Goal: Task Accomplishment & Management: Use online tool/utility

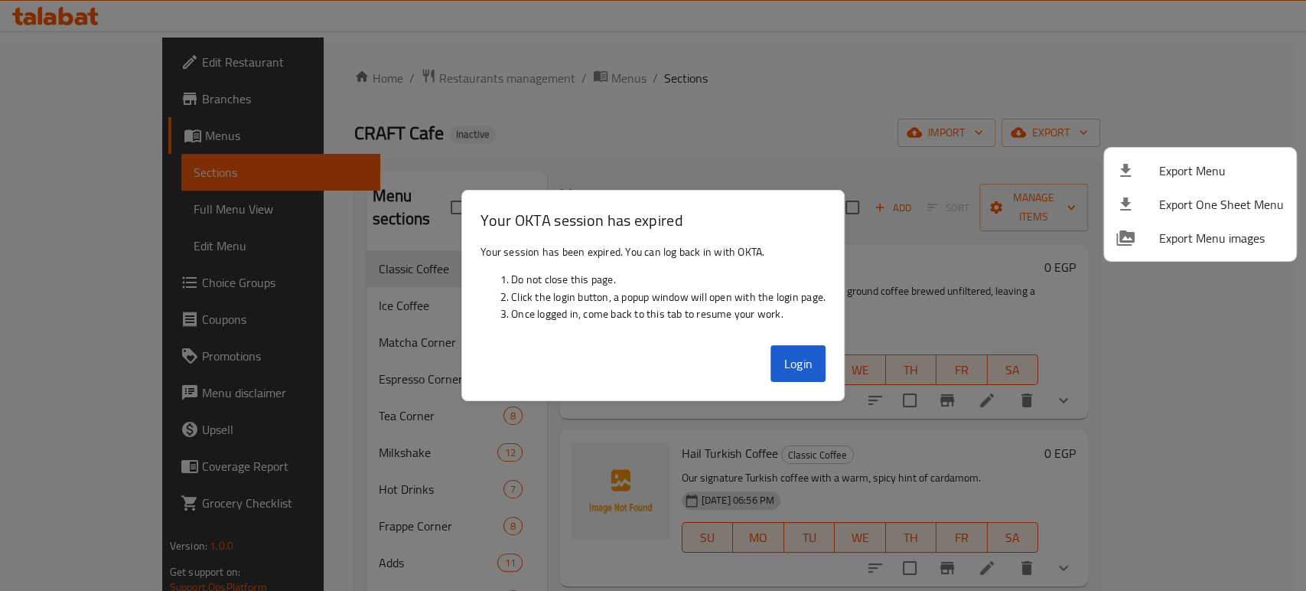
click at [806, 359] on div at bounding box center [653, 295] width 1306 height 591
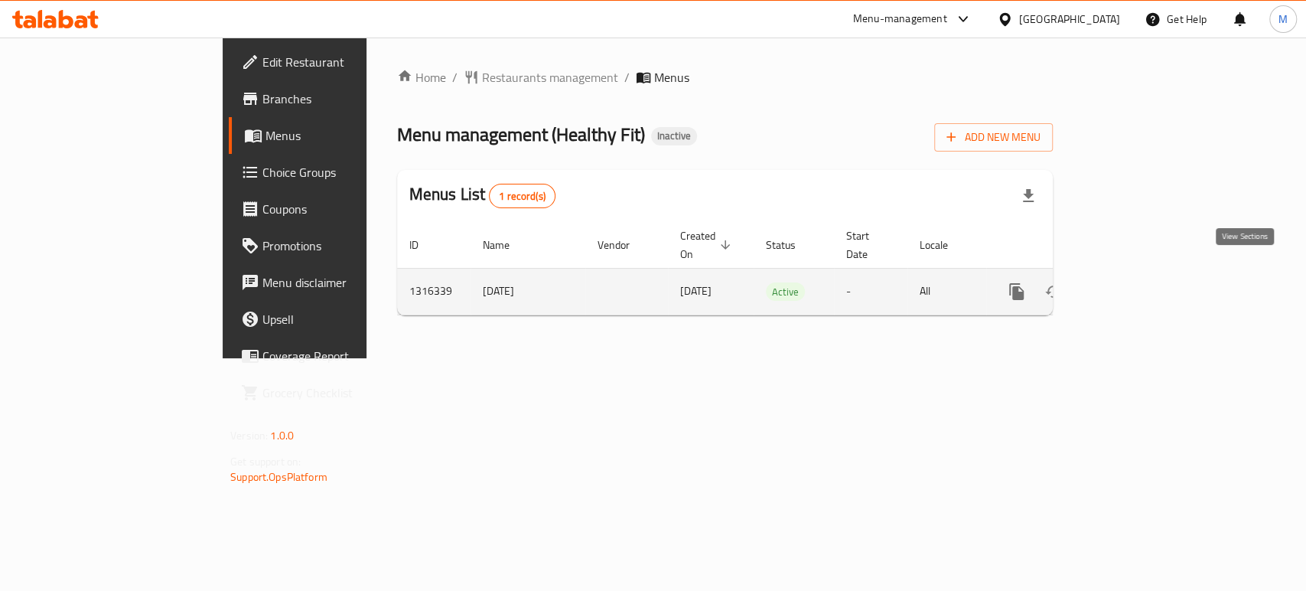
click at [1145, 286] on link "enhanced table" at bounding box center [1127, 291] width 37 height 37
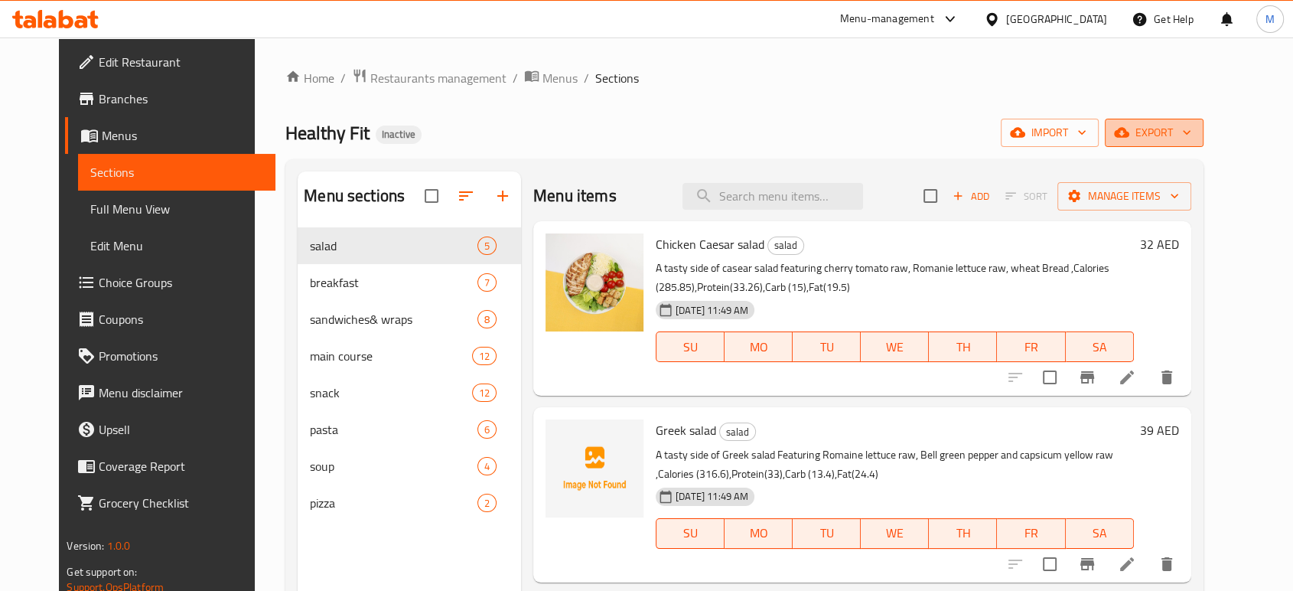
click at [1204, 145] on button "export" at bounding box center [1154, 133] width 99 height 28
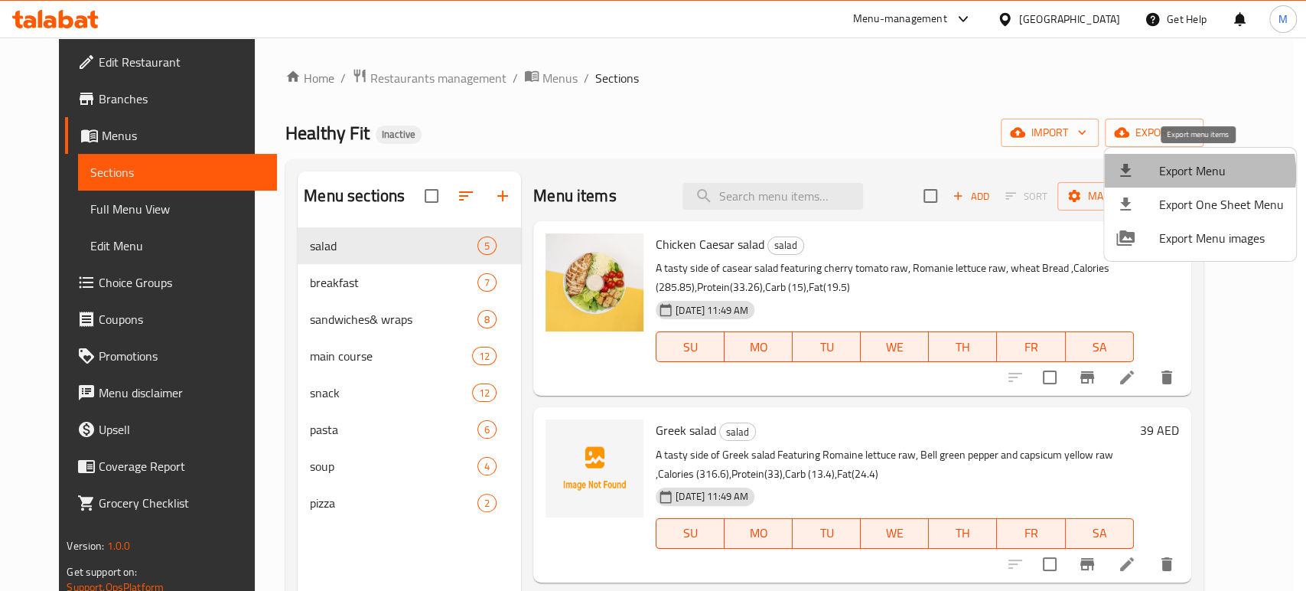
click at [1185, 174] on span "Export Menu" at bounding box center [1221, 170] width 125 height 18
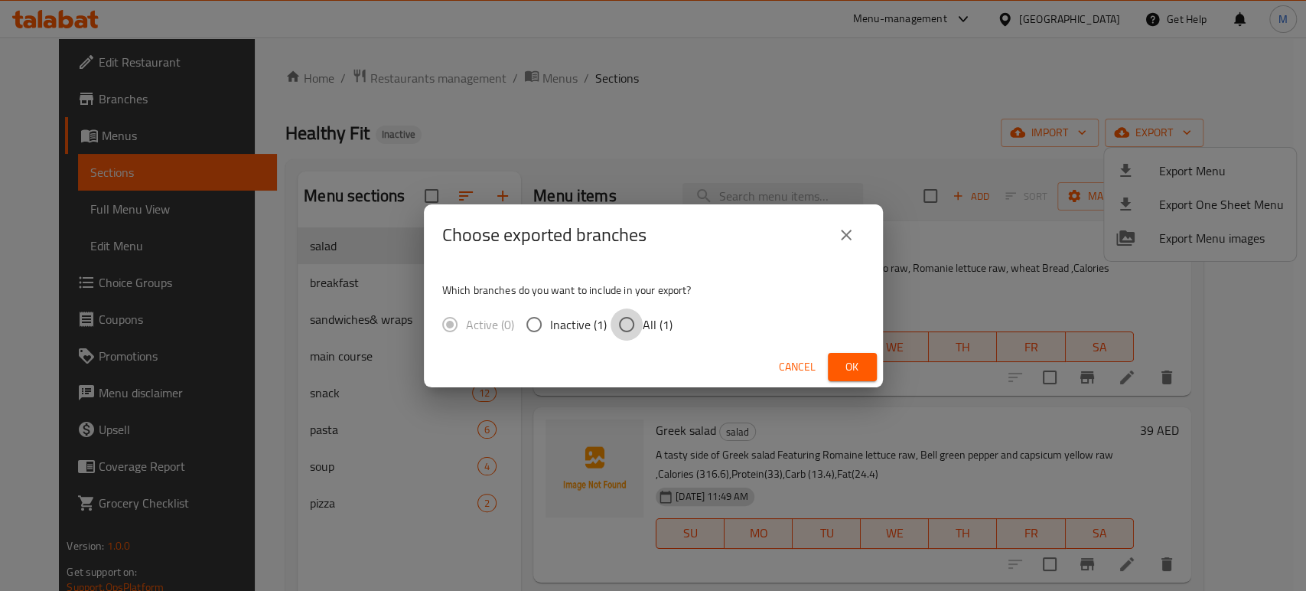
click at [626, 317] on input "All (1)" at bounding box center [627, 324] width 32 height 32
radio input "true"
click at [843, 367] on span "Ok" at bounding box center [852, 366] width 24 height 19
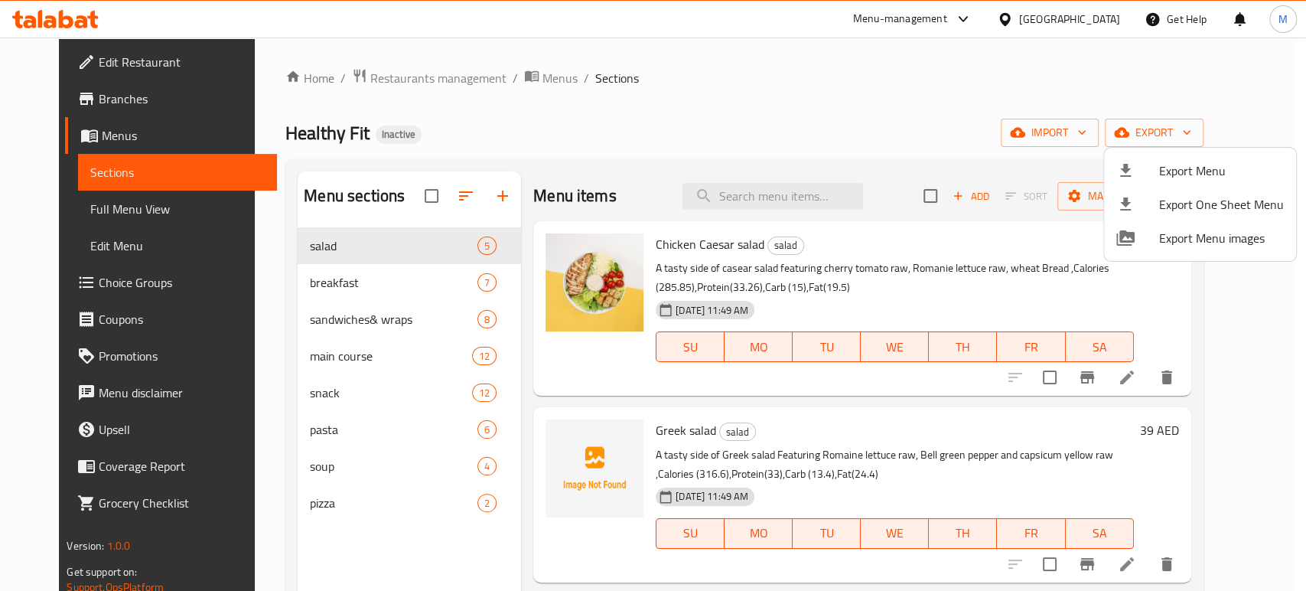
click at [81, 214] on div at bounding box center [653, 295] width 1306 height 591
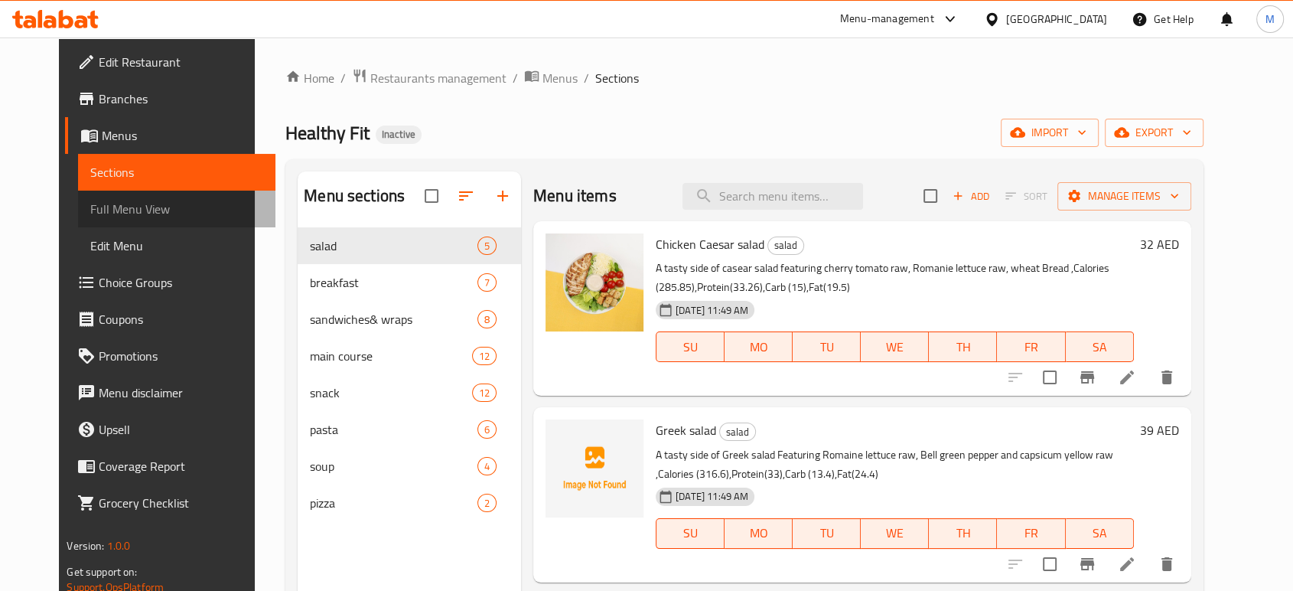
click at [135, 202] on span "Full Menu View" at bounding box center [176, 209] width 172 height 18
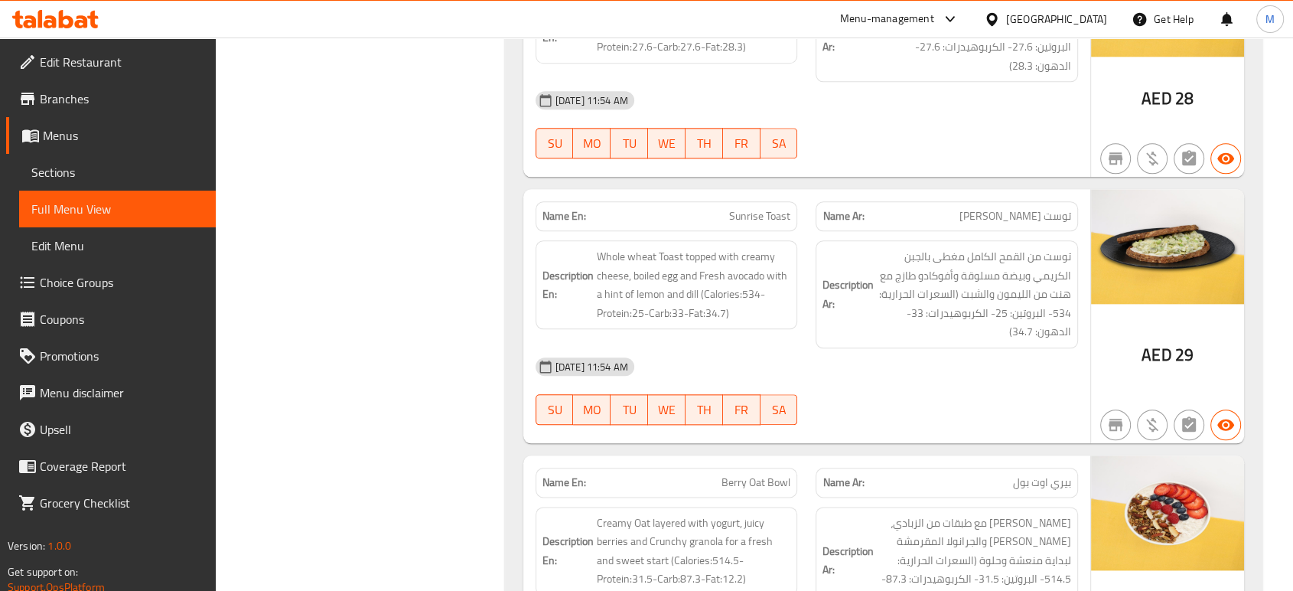
scroll to position [1700, 0]
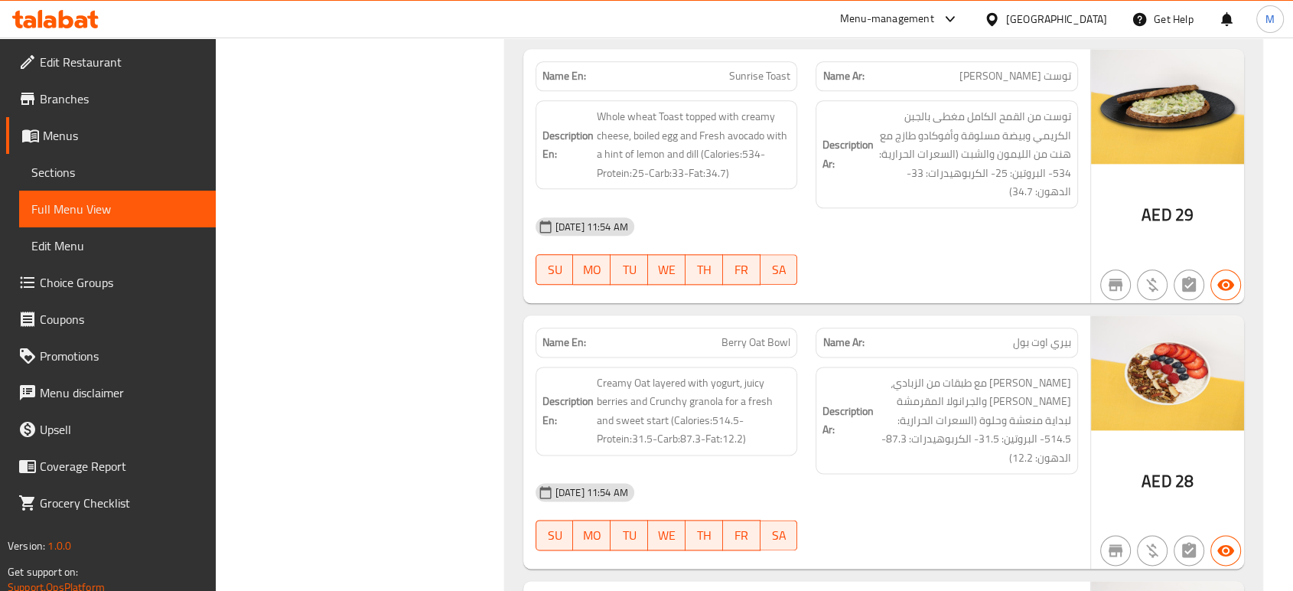
scroll to position [1870, 0]
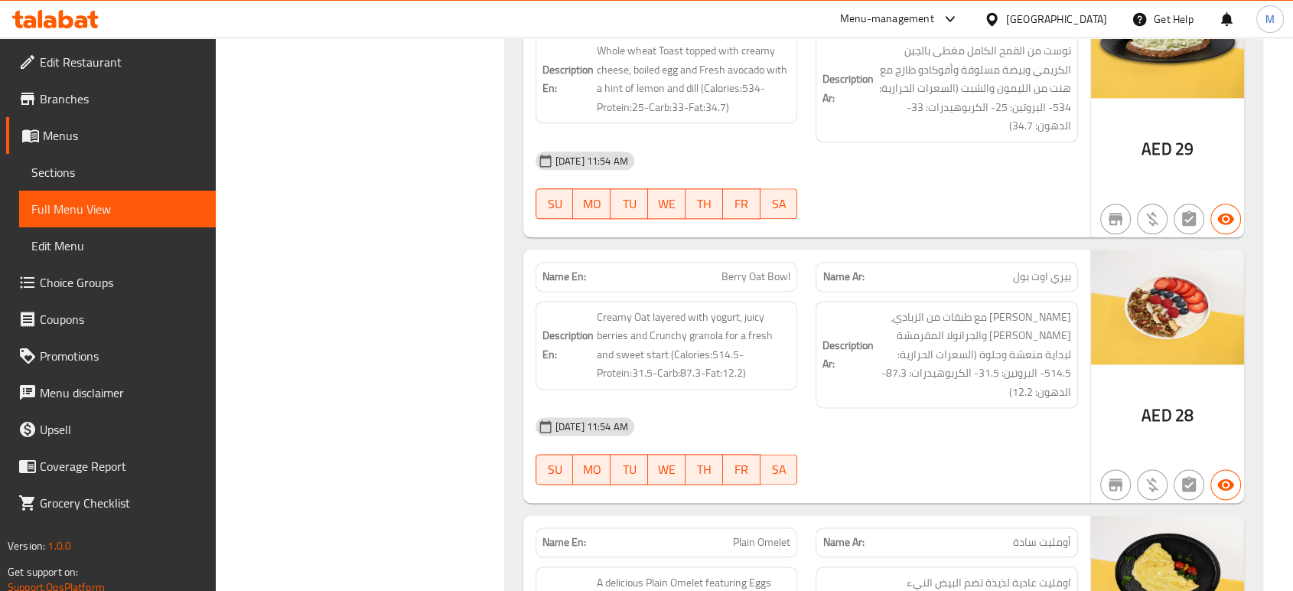
scroll to position [1904, 0]
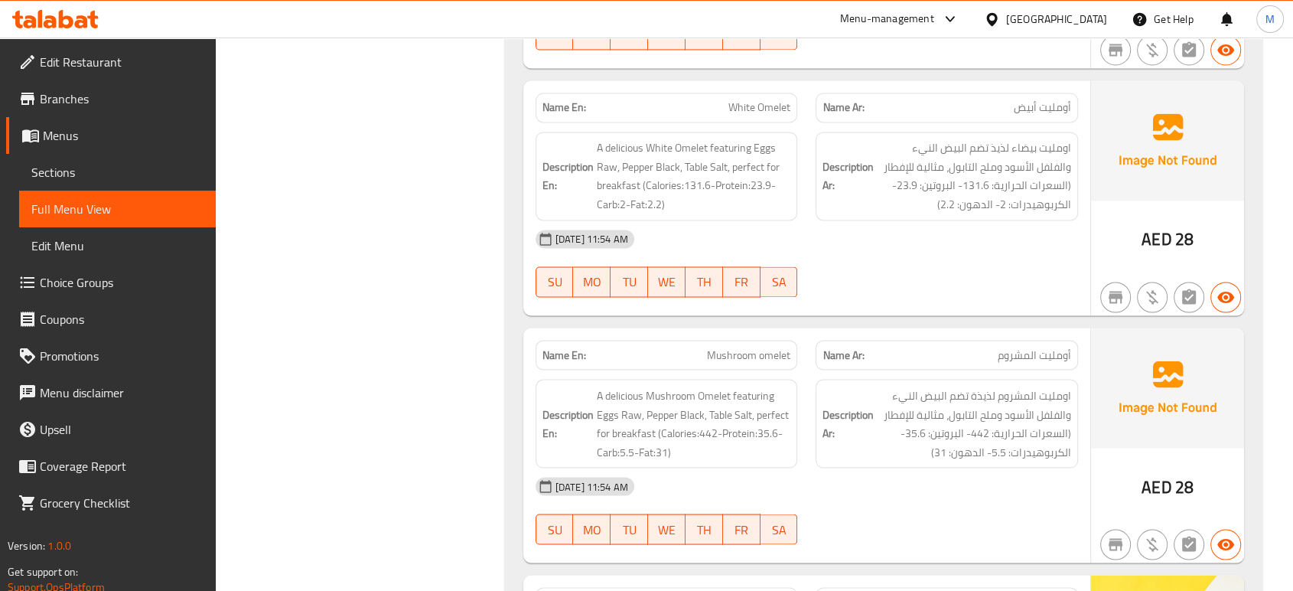
scroll to position [2108, 0]
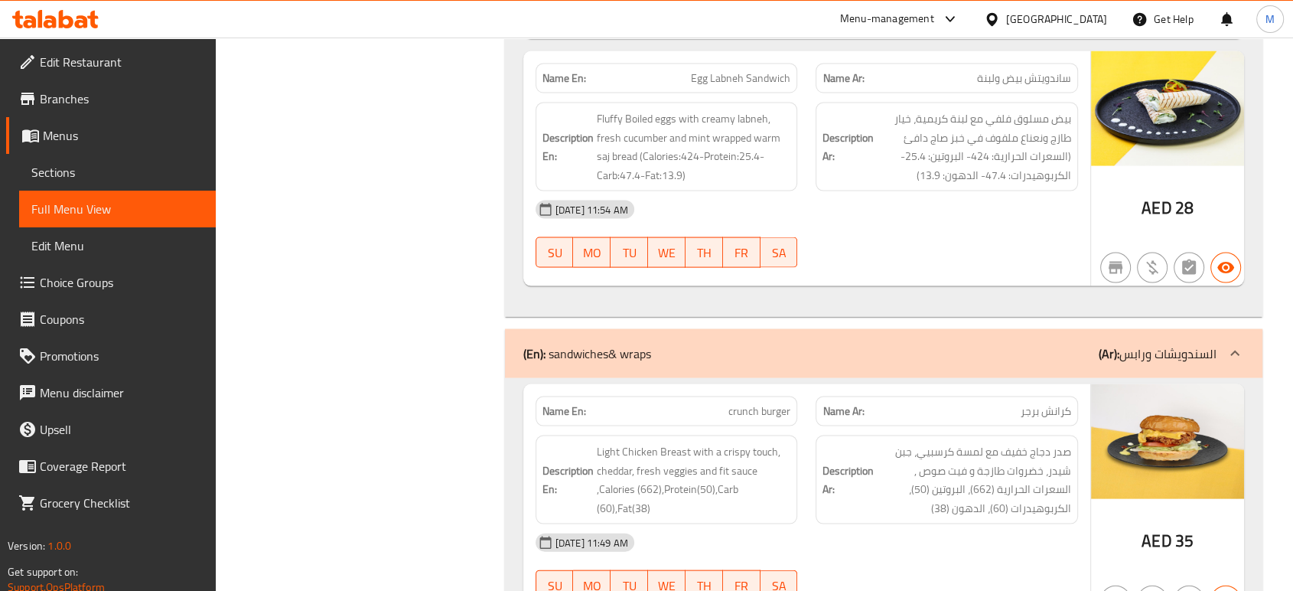
scroll to position [3128, 0]
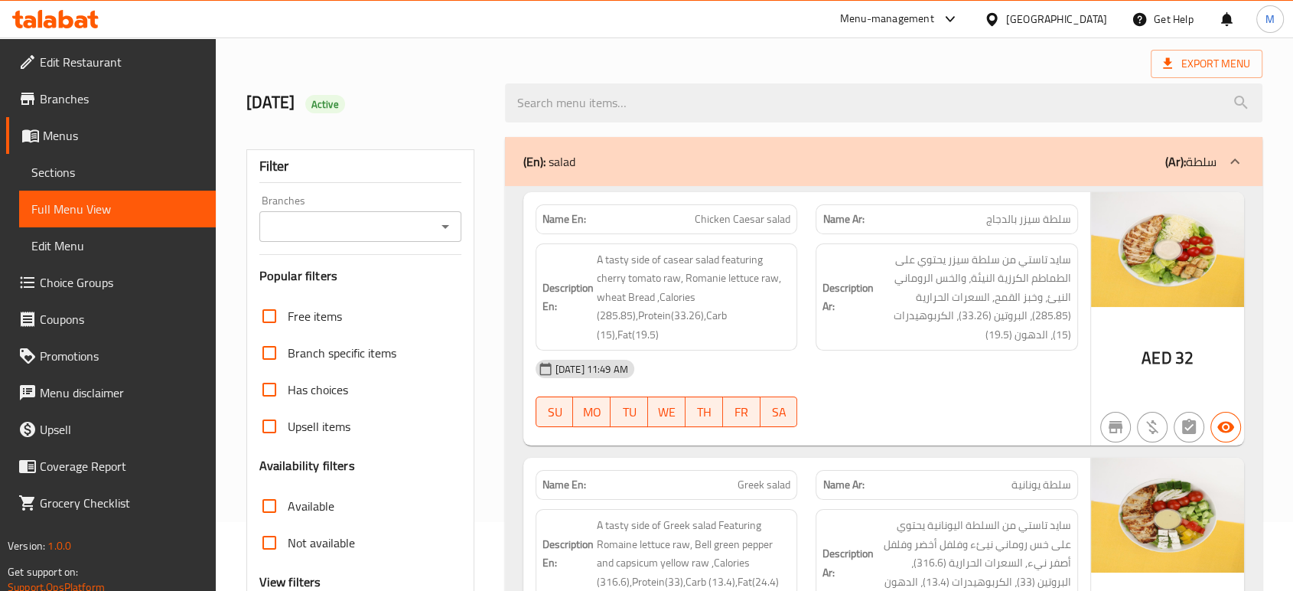
scroll to position [1292, 0]
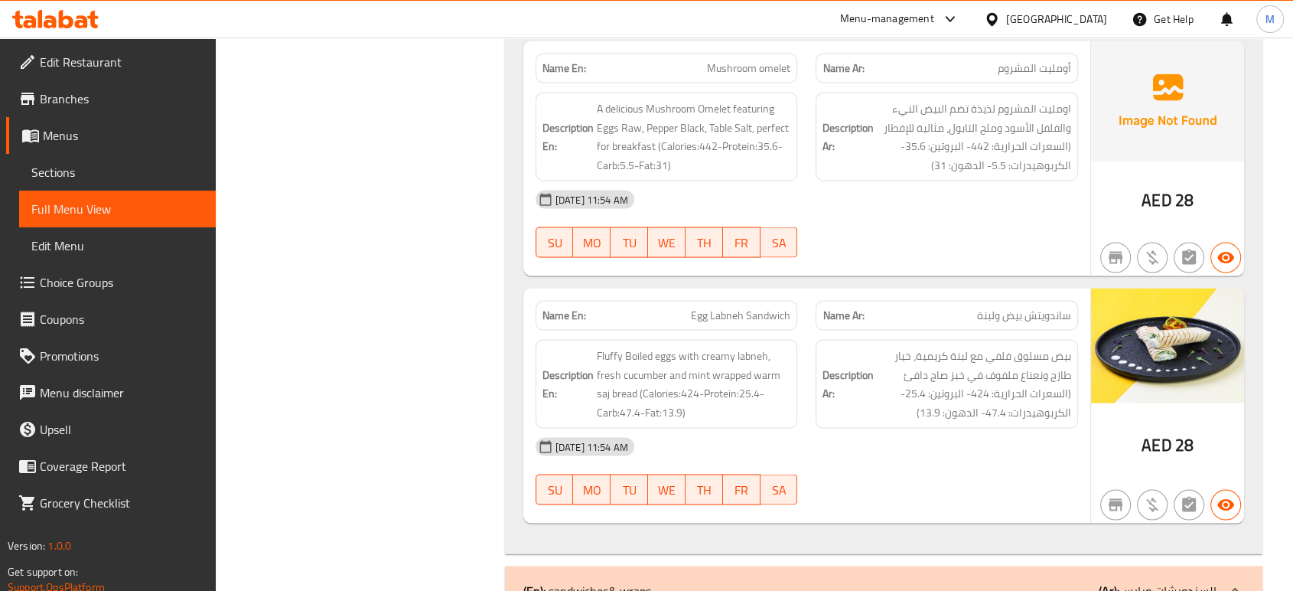
scroll to position [2890, 0]
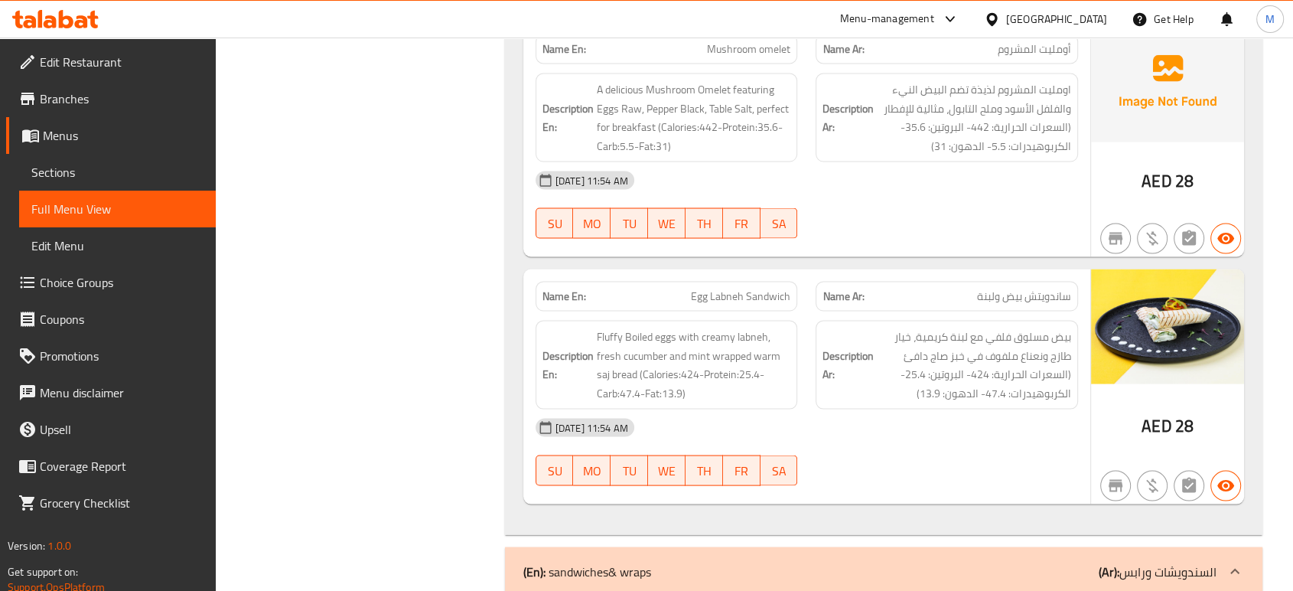
click at [940, 409] on div "08-10-2025 11:54 AM SU MO TU WE TH FR SA" at bounding box center [806, 452] width 561 height 86
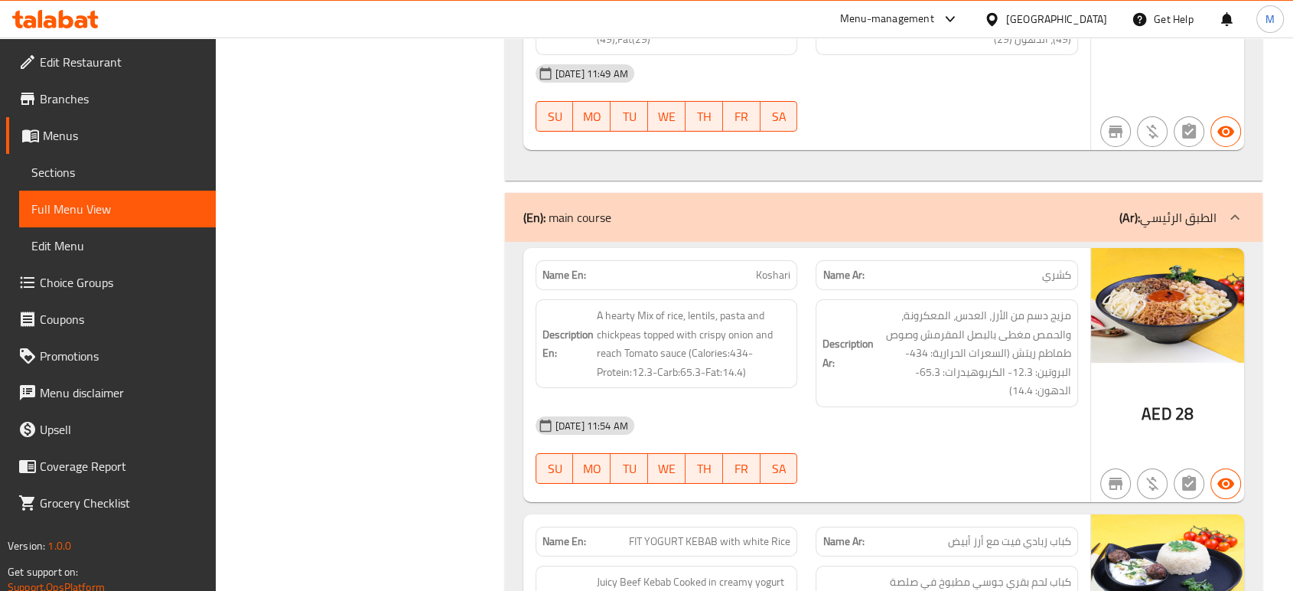
scroll to position [5384, 0]
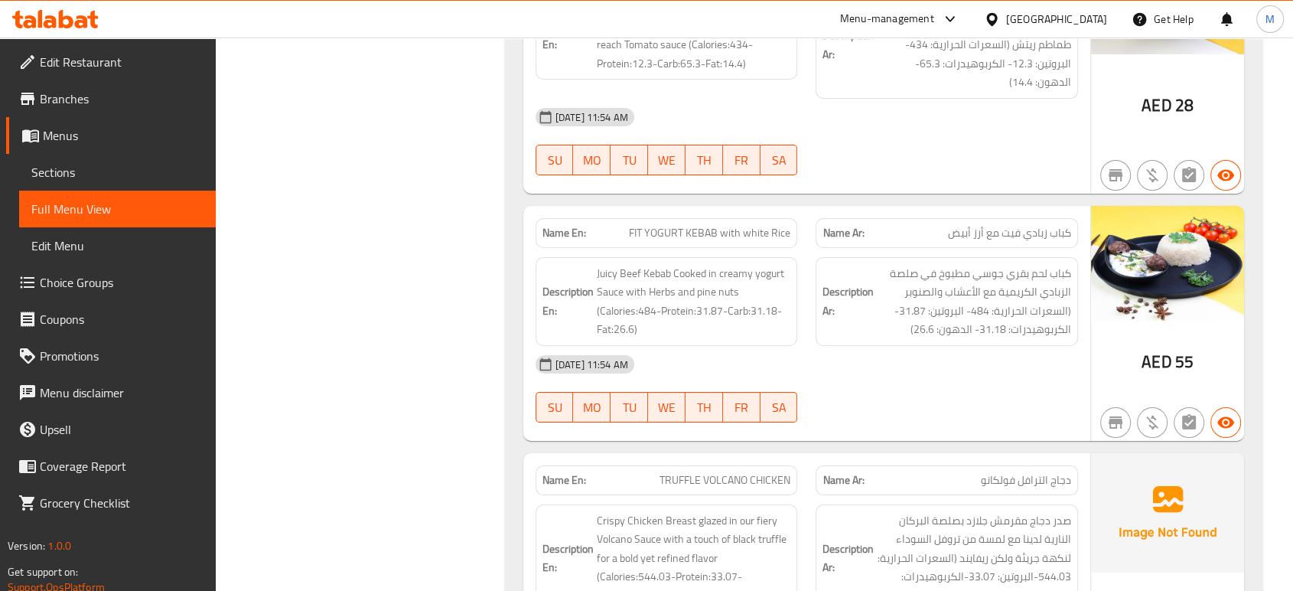
scroll to position [5723, 0]
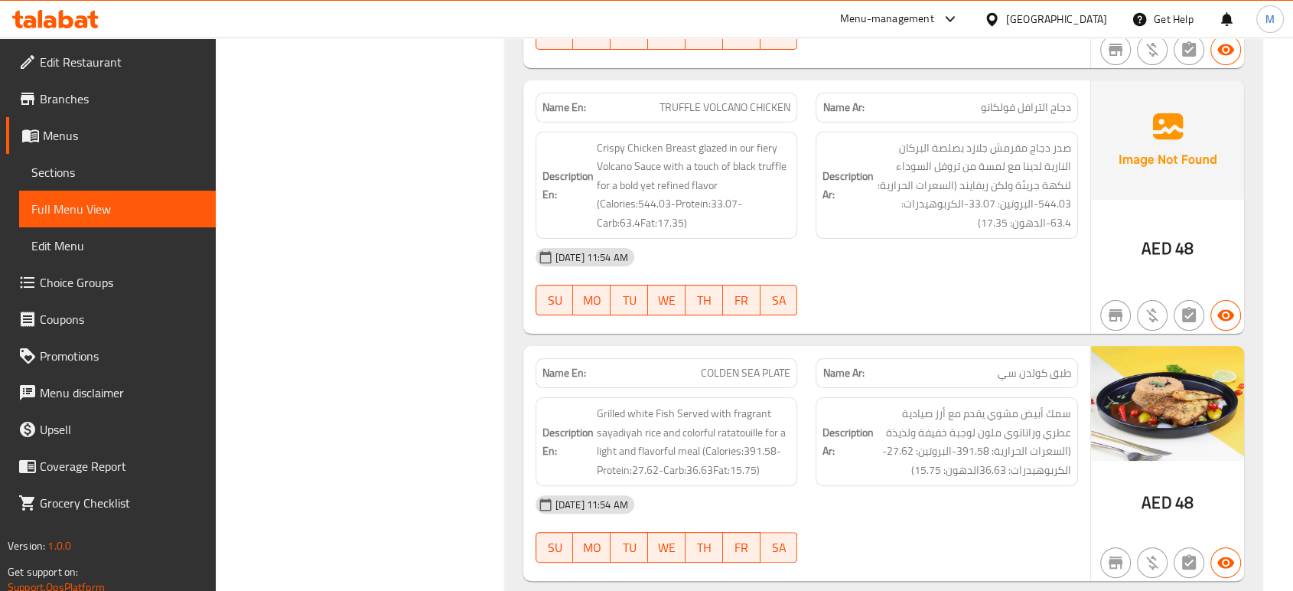
scroll to position [6064, 0]
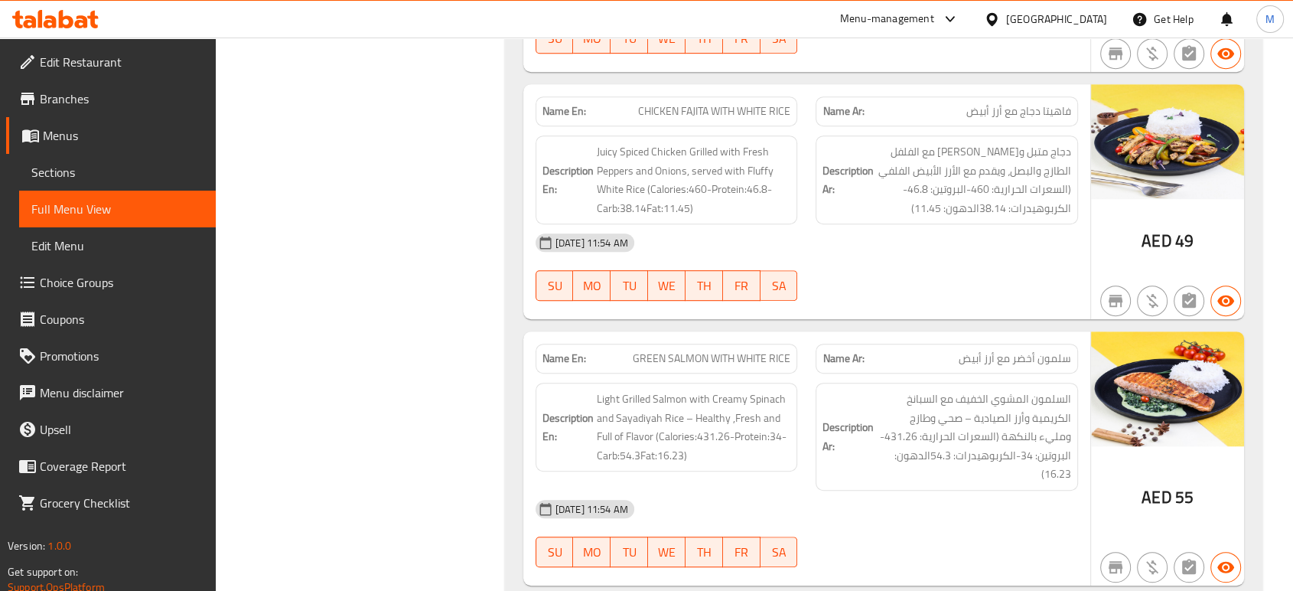
scroll to position [6574, 0]
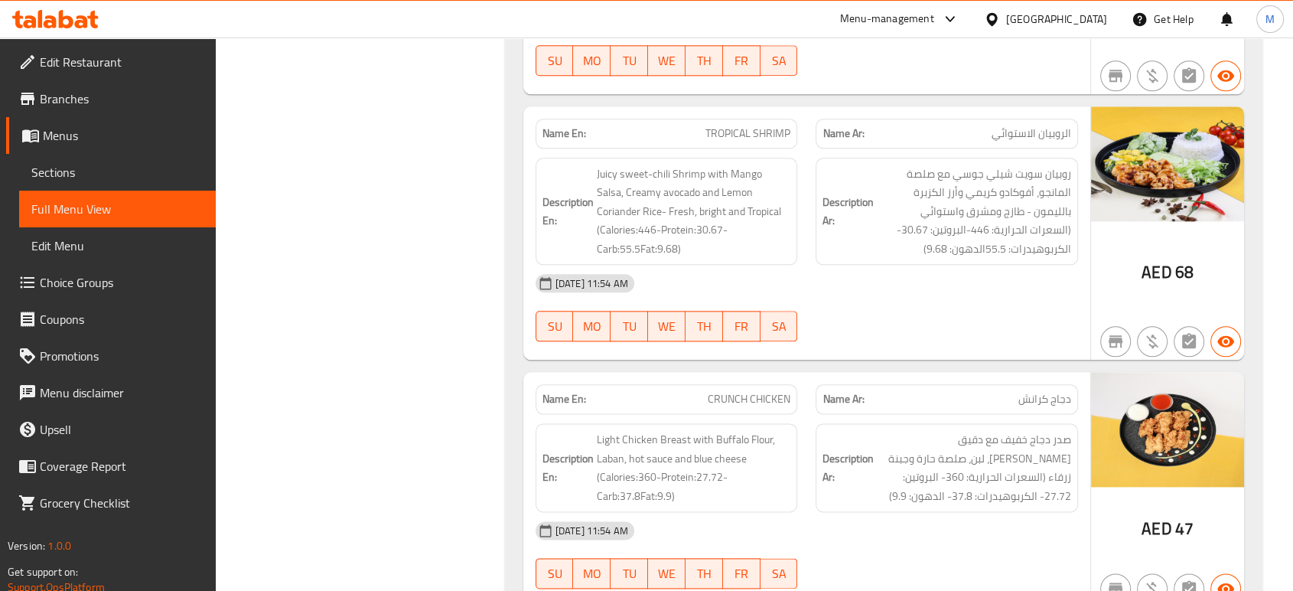
scroll to position [7628, 0]
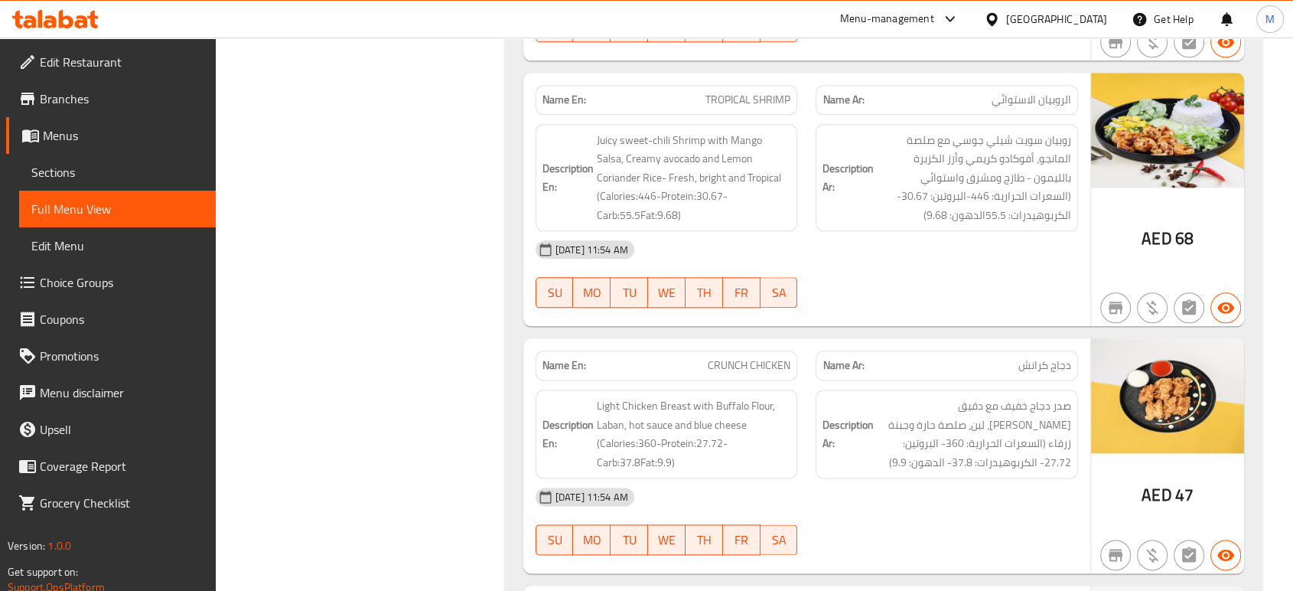
click at [363, 360] on div "Filter Branches Branches Popular filters Free items Branch specific items Has c…" at bounding box center [366, 329] width 259 height 15521
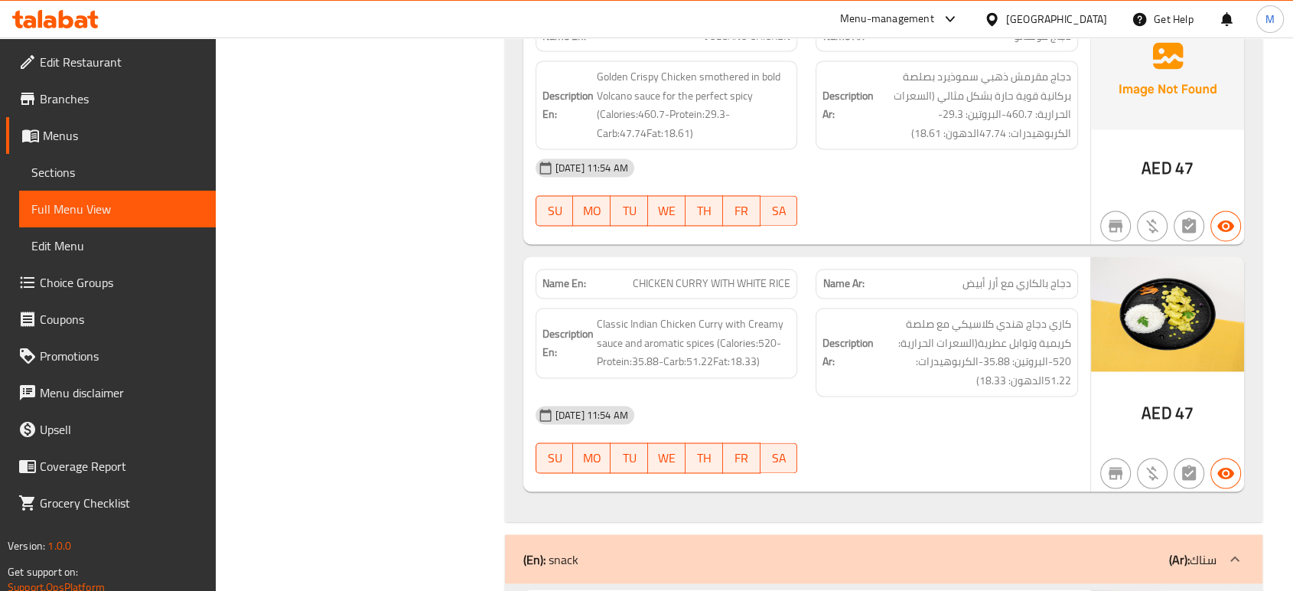
scroll to position [8206, 0]
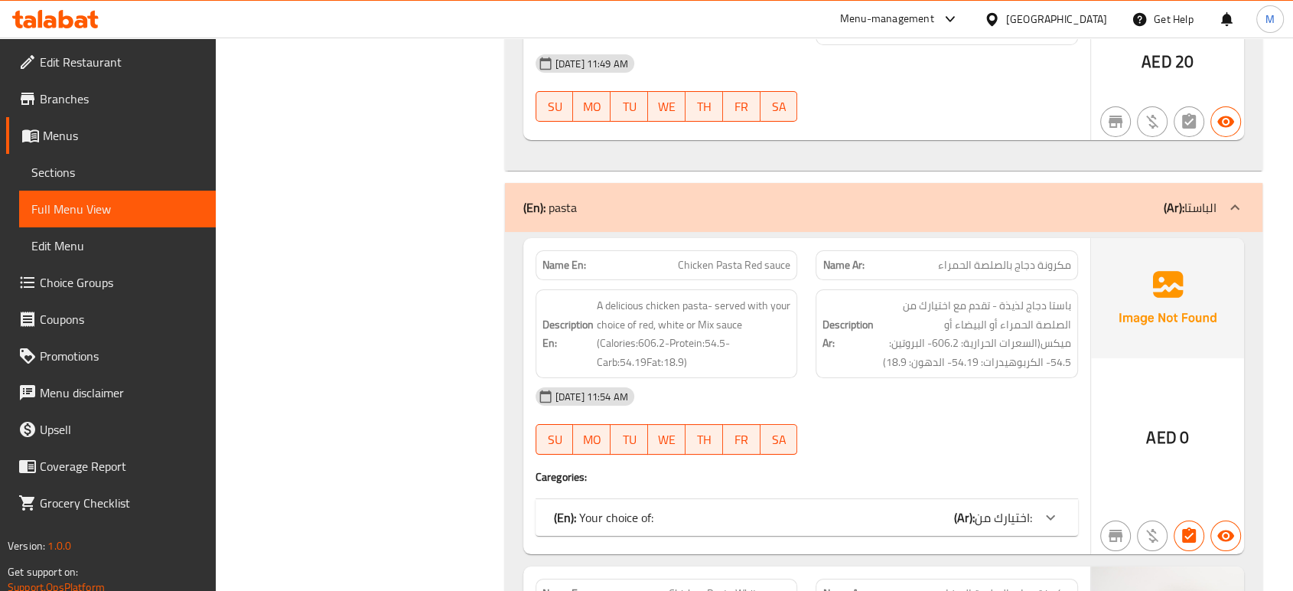
scroll to position [11753, 0]
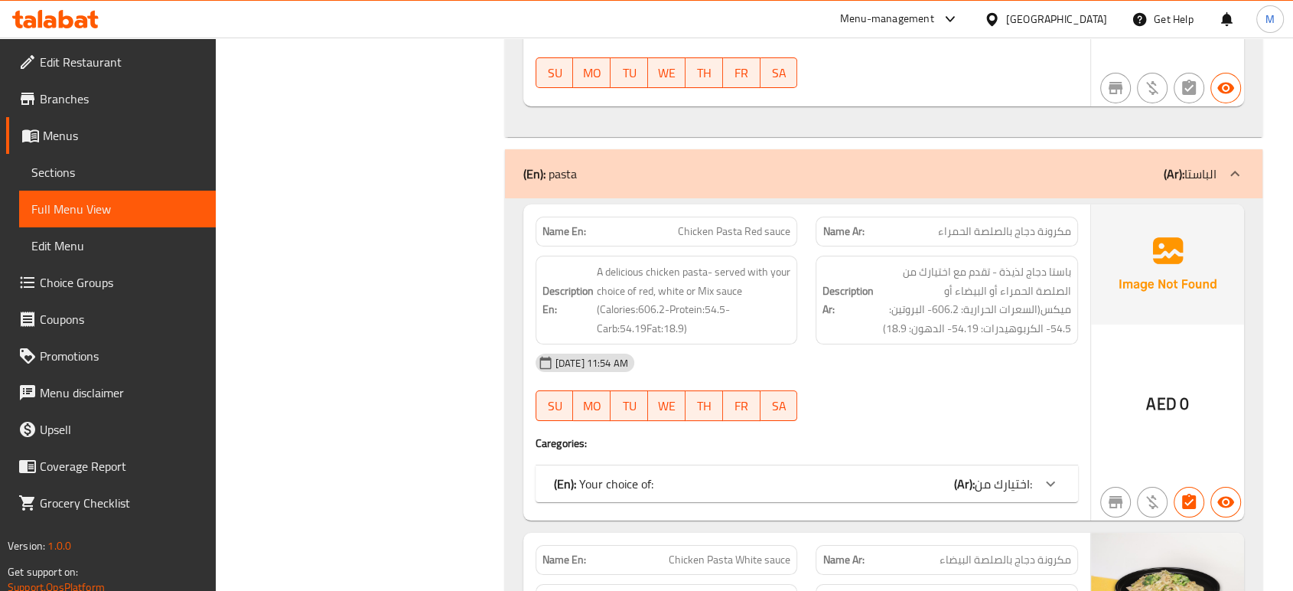
click at [879, 474] on div "(En): Your choice of: (Ar): اختيارك من:" at bounding box center [793, 483] width 478 height 18
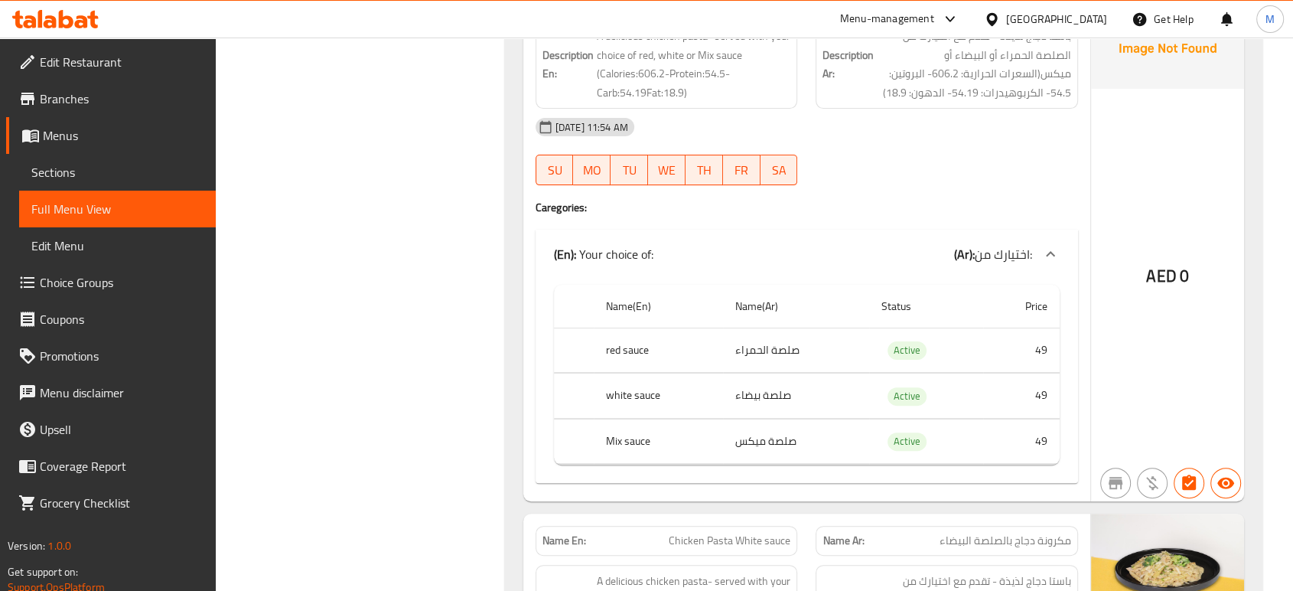
scroll to position [11991, 0]
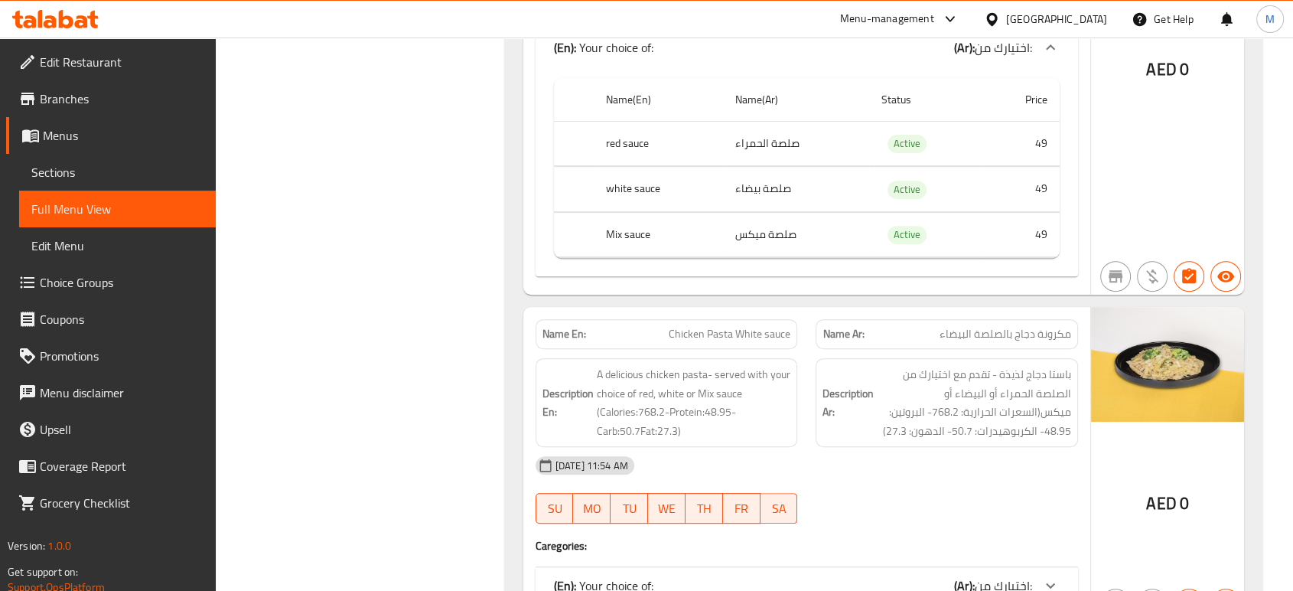
scroll to position [12229, 0]
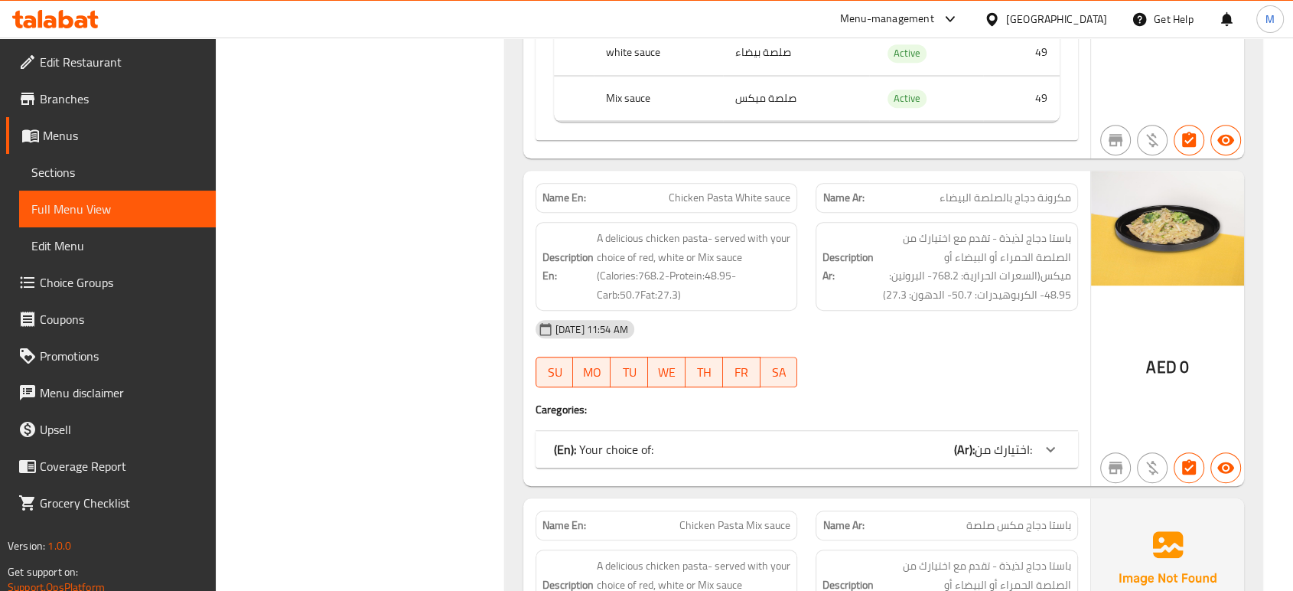
scroll to position [12365, 0]
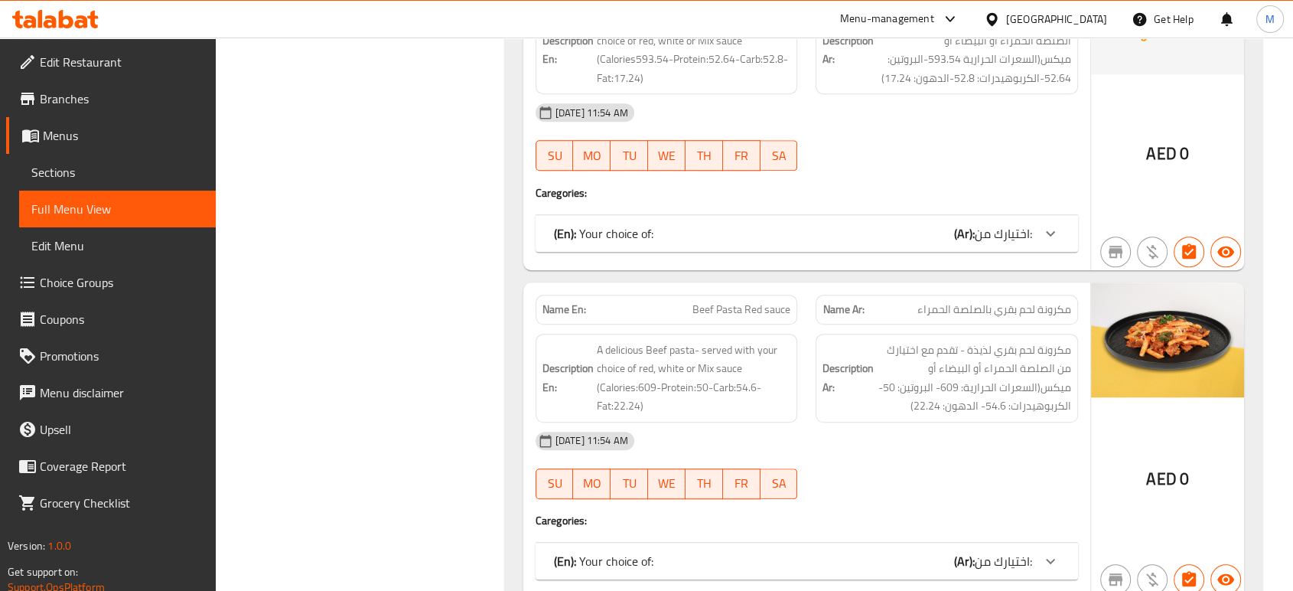
scroll to position [12909, 0]
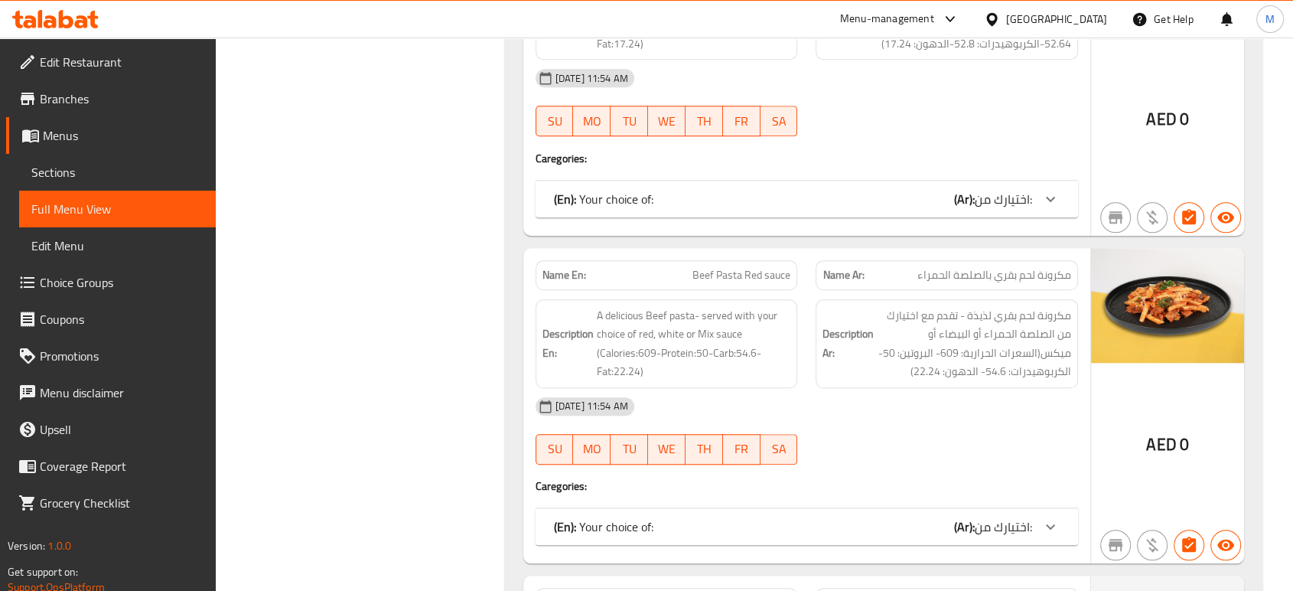
click at [991, 455] on div at bounding box center [946, 464] width 281 height 18
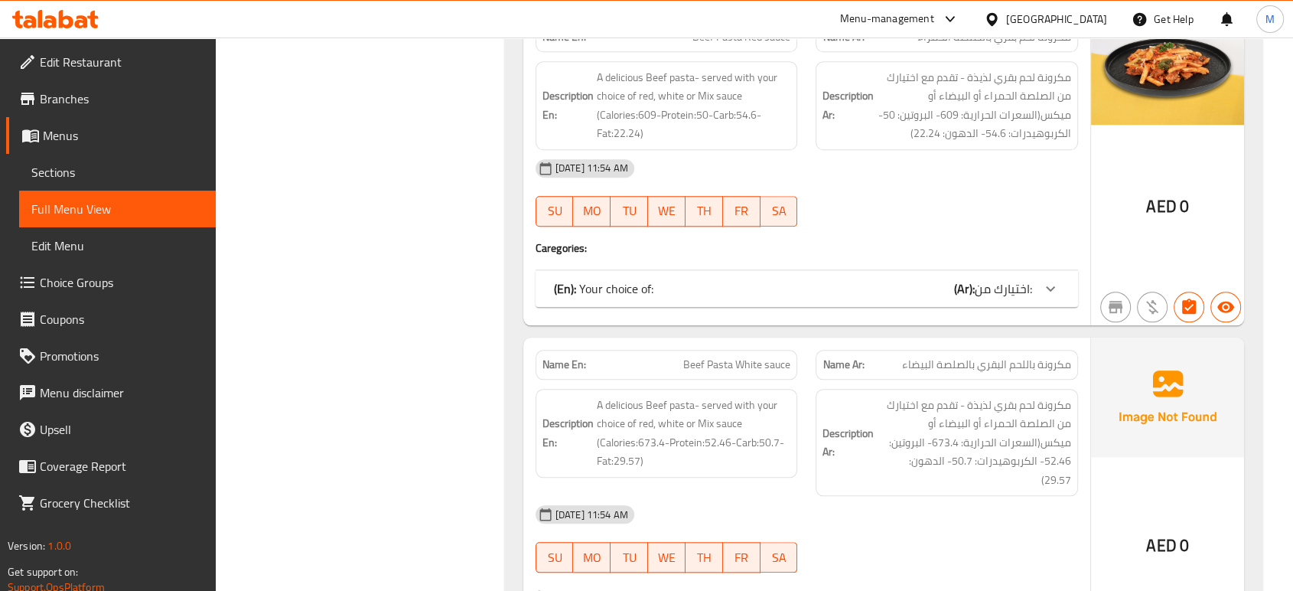
scroll to position [13181, 0]
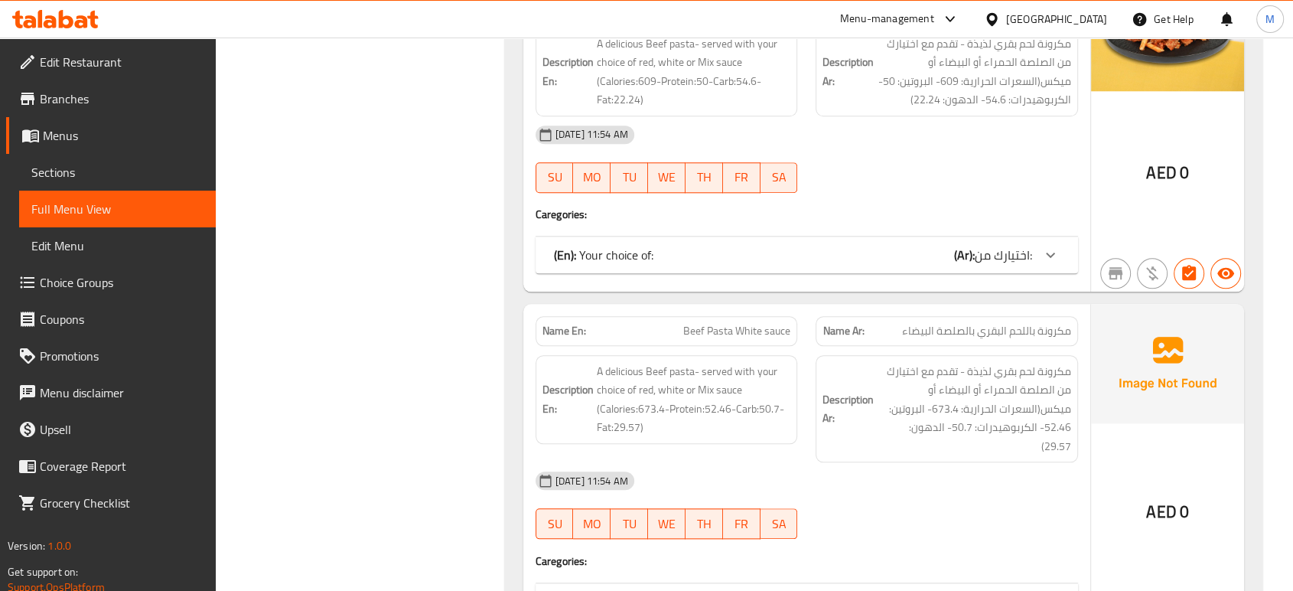
click at [992, 590] on span "اختيارك من:" at bounding box center [1003, 601] width 57 height 23
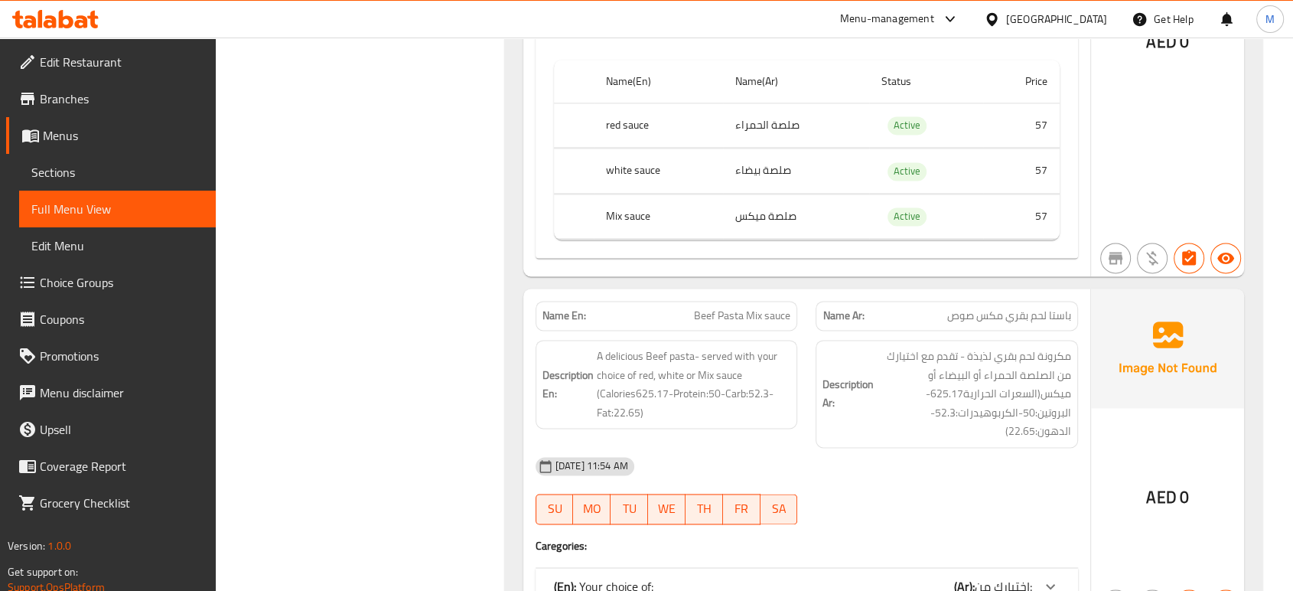
scroll to position [13793, 0]
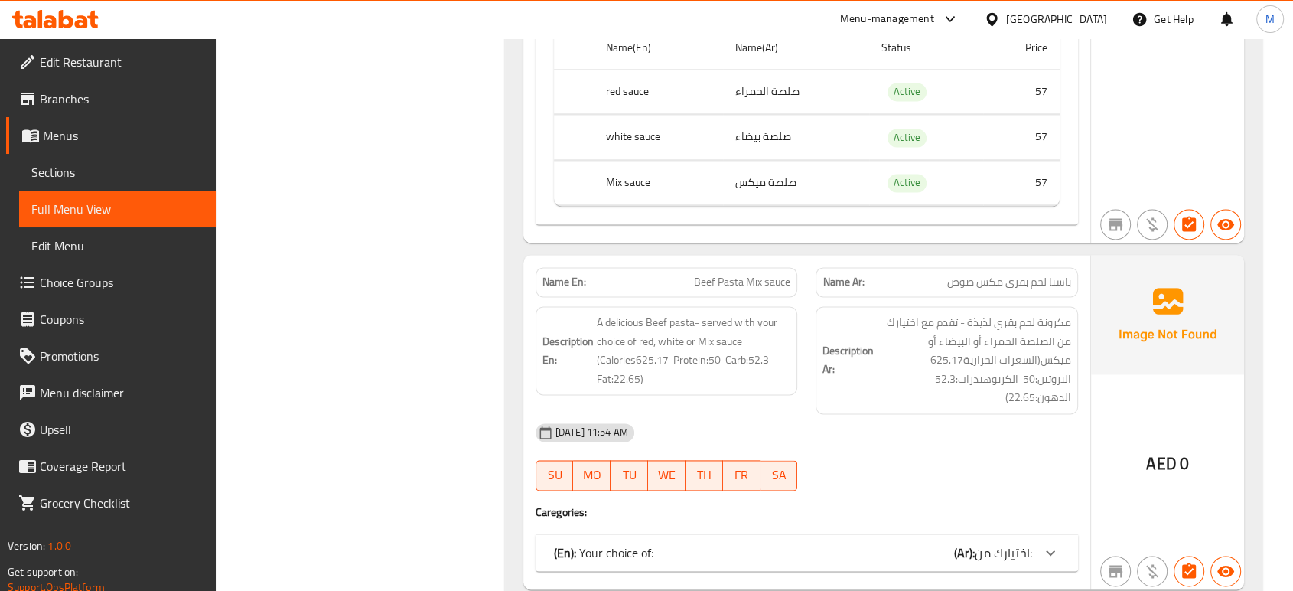
click at [691, 543] on div "(En): Your choice of: (Ar): اختيارك من:" at bounding box center [793, 552] width 478 height 18
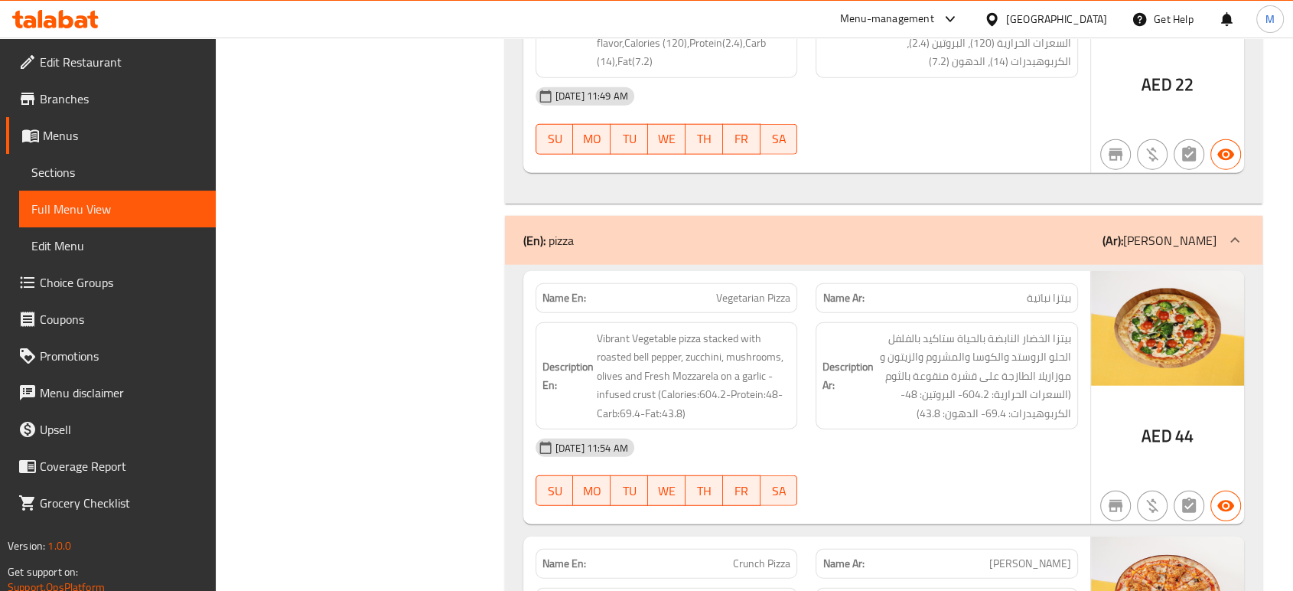
scroll to position [15581, 0]
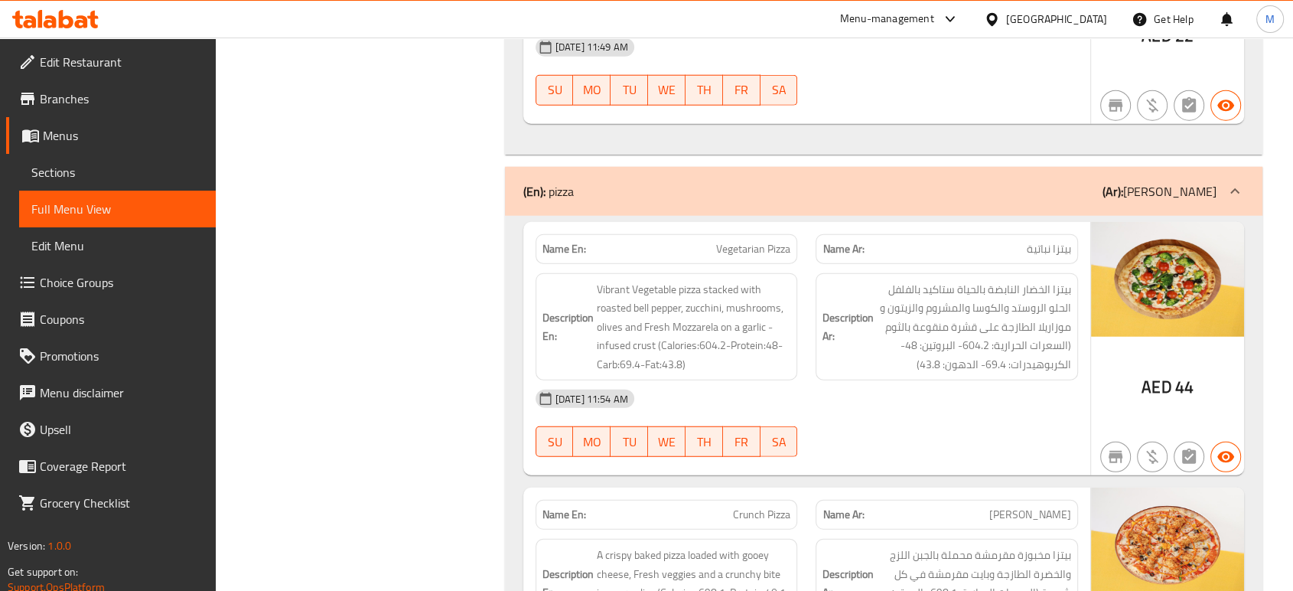
scroll to position [0, 0]
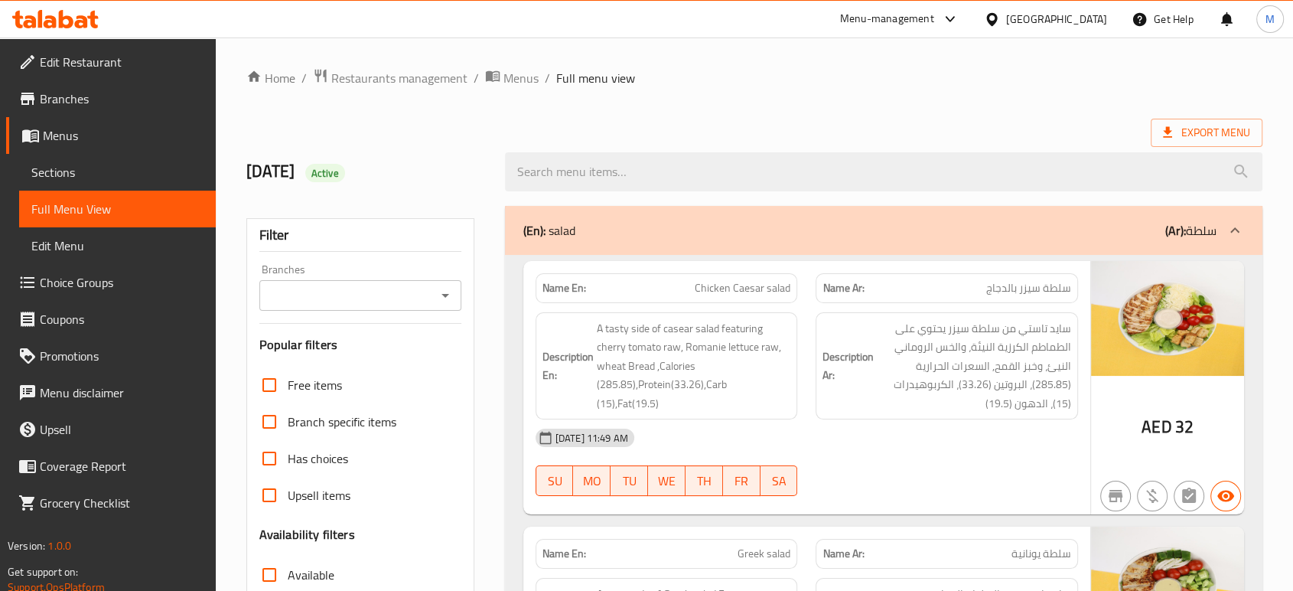
click at [899, 467] on div "08-10-2025 11:49 AM SU MO TU WE TH FR SA" at bounding box center [806, 462] width 561 height 86
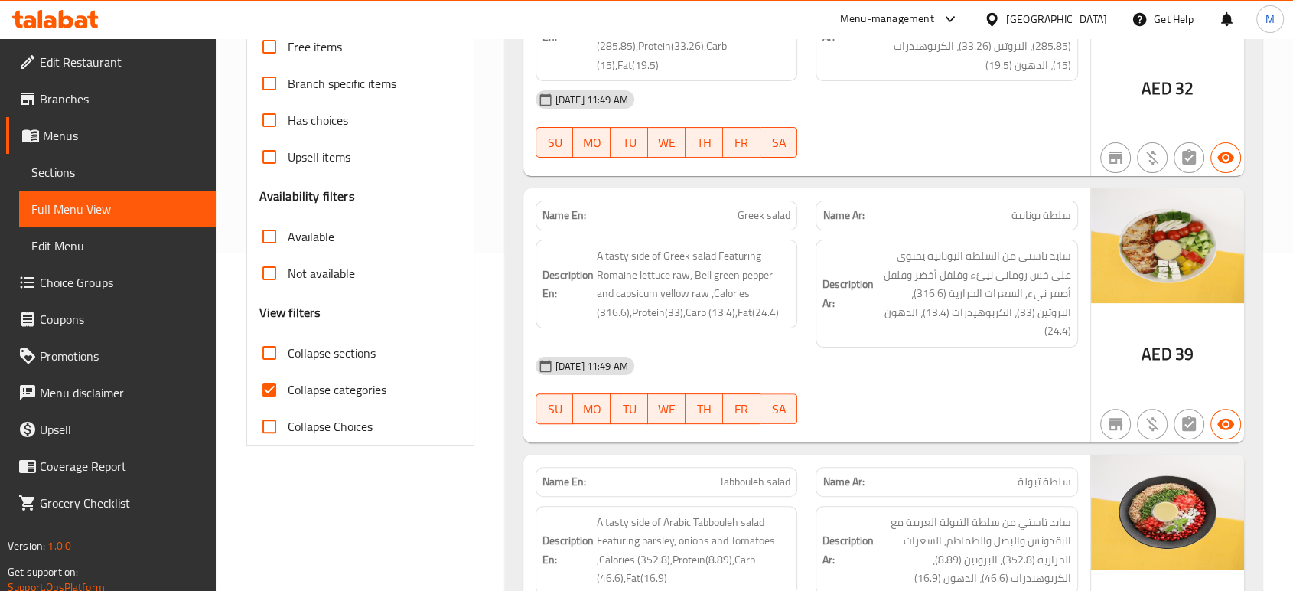
scroll to position [373, 0]
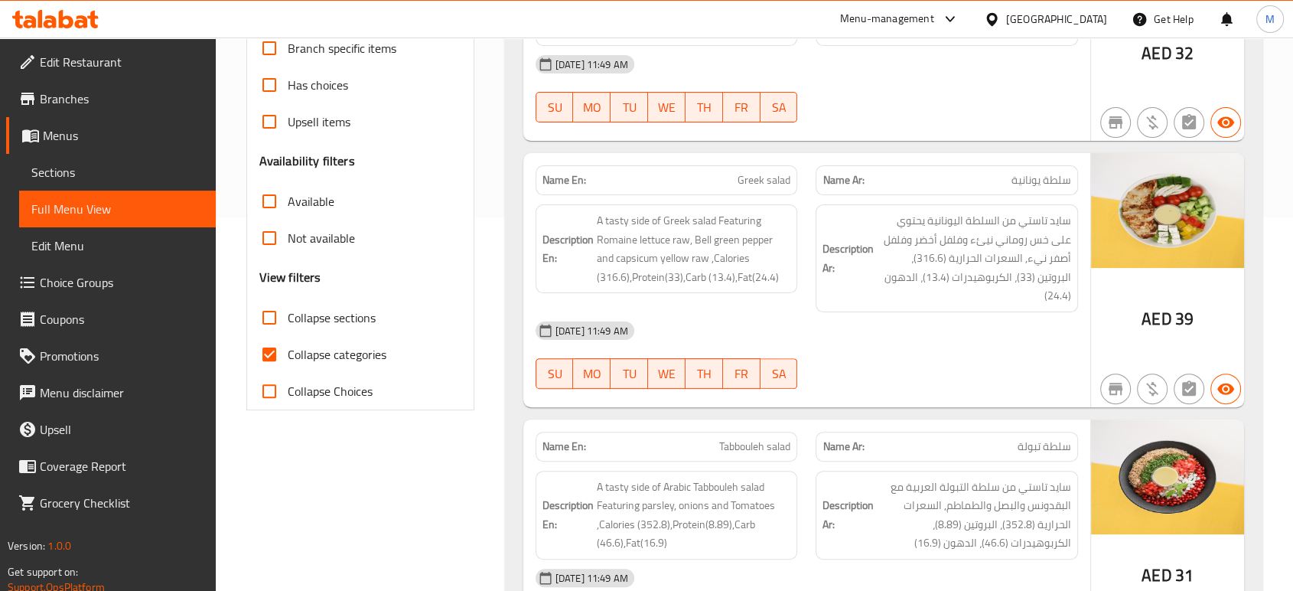
click at [989, 324] on div "08-10-2025 11:49 AM" at bounding box center [806, 330] width 561 height 37
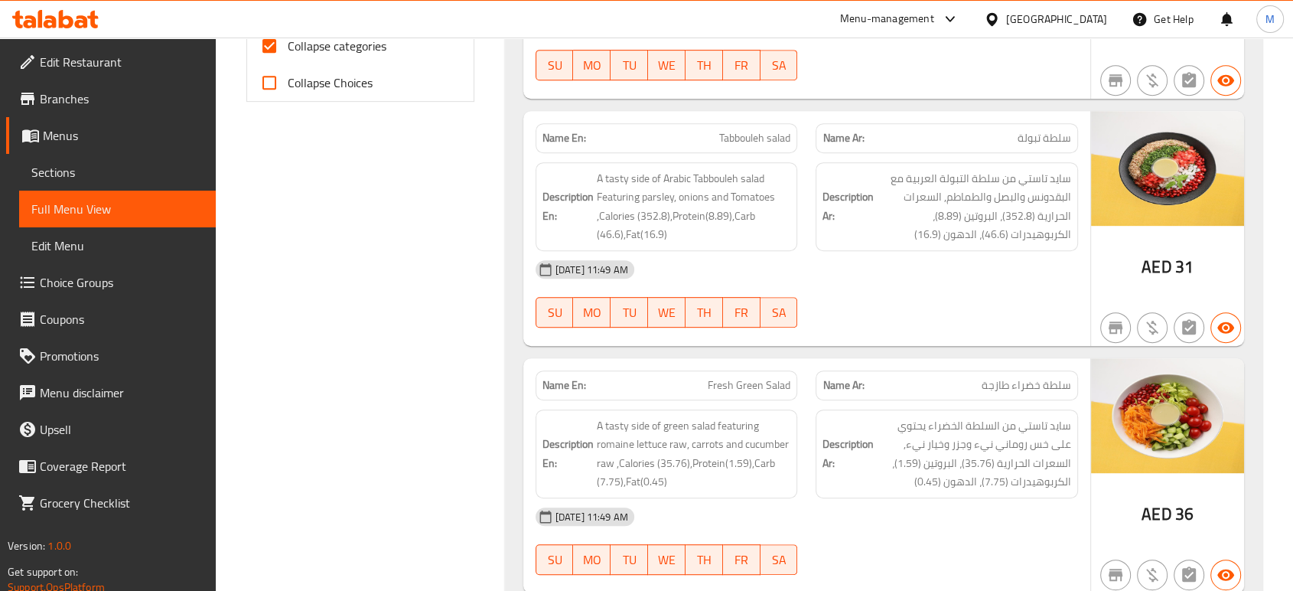
scroll to position [714, 0]
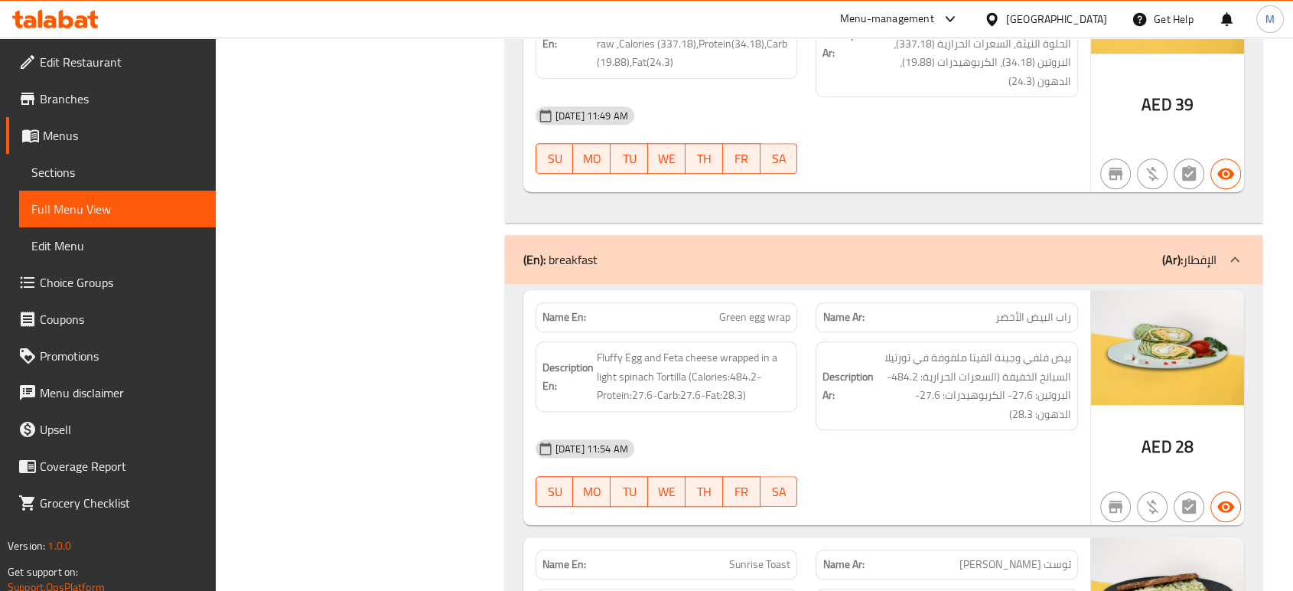
scroll to position [3124, 0]
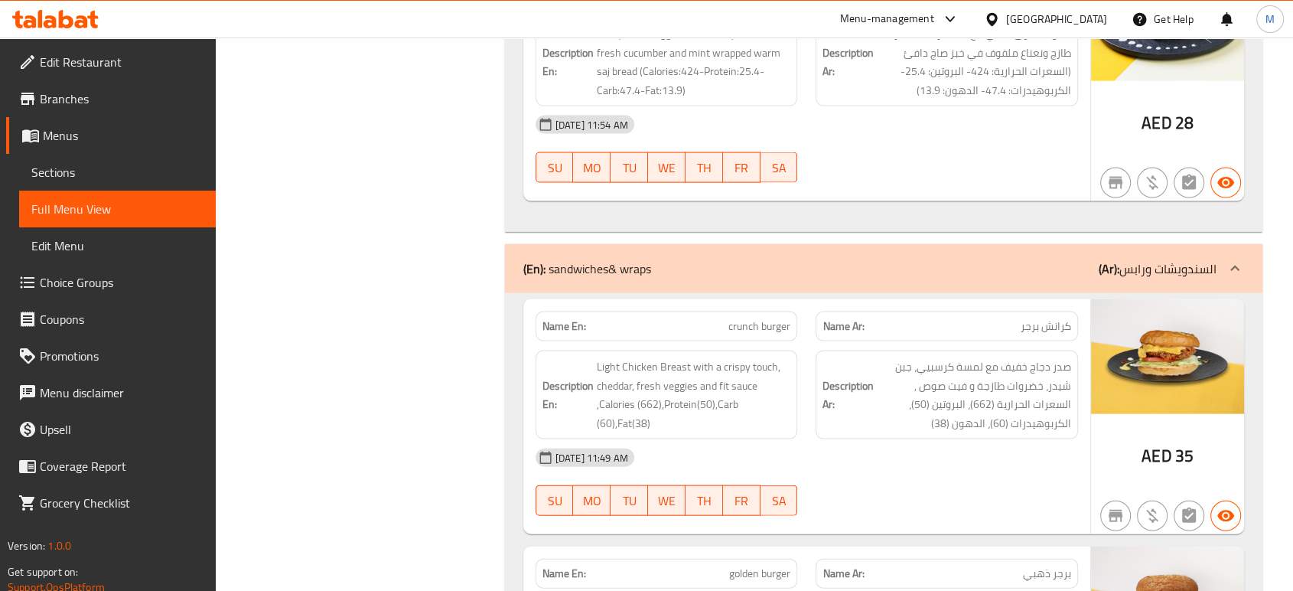
scroll to position [3226, 0]
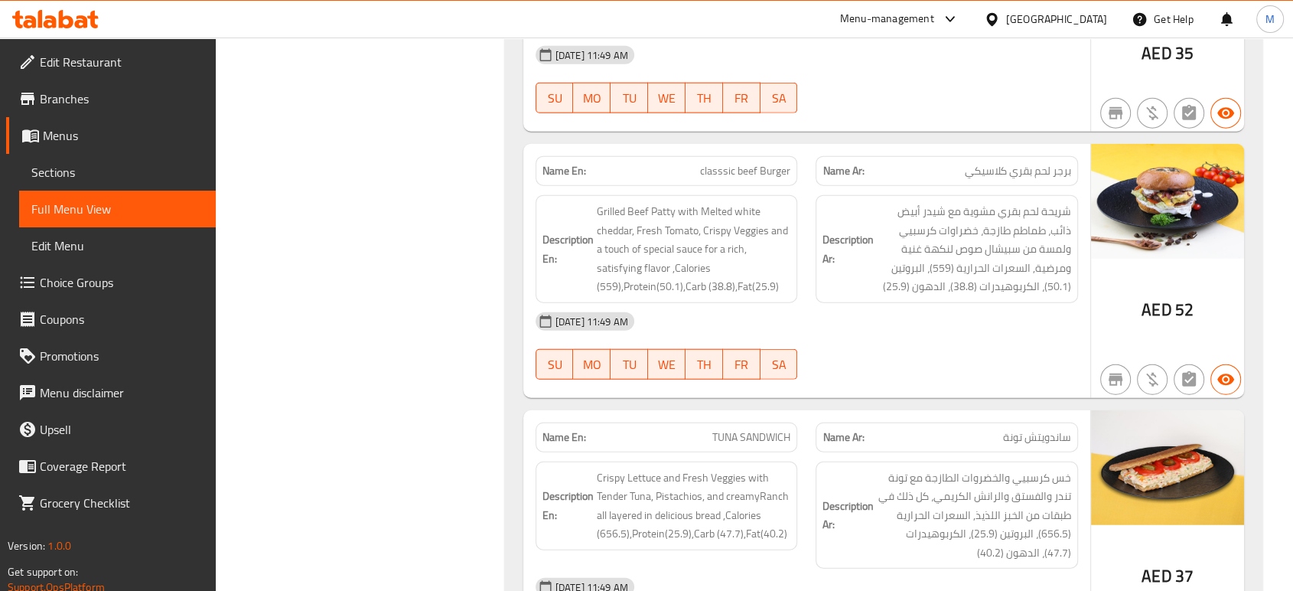
scroll to position [3872, 0]
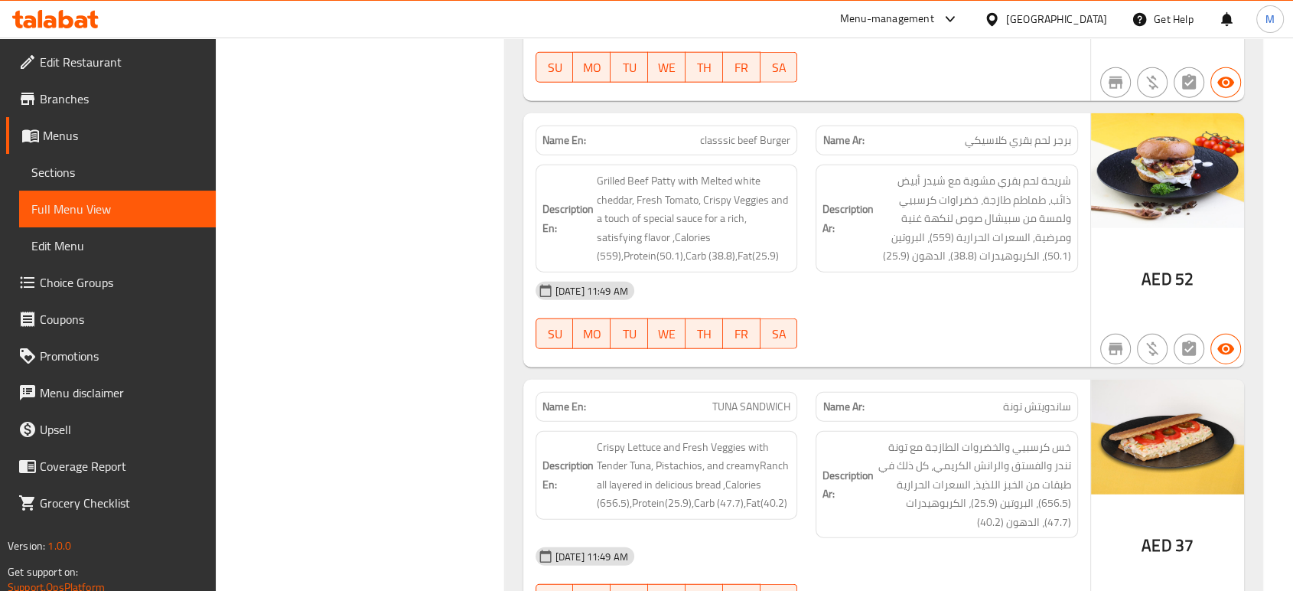
click at [950, 275] on div "08-10-2025 11:49 AM SU MO TU WE TH FR SA" at bounding box center [806, 315] width 561 height 86
click at [906, 538] on div "08-10-2025 11:49 AM" at bounding box center [806, 556] width 561 height 37
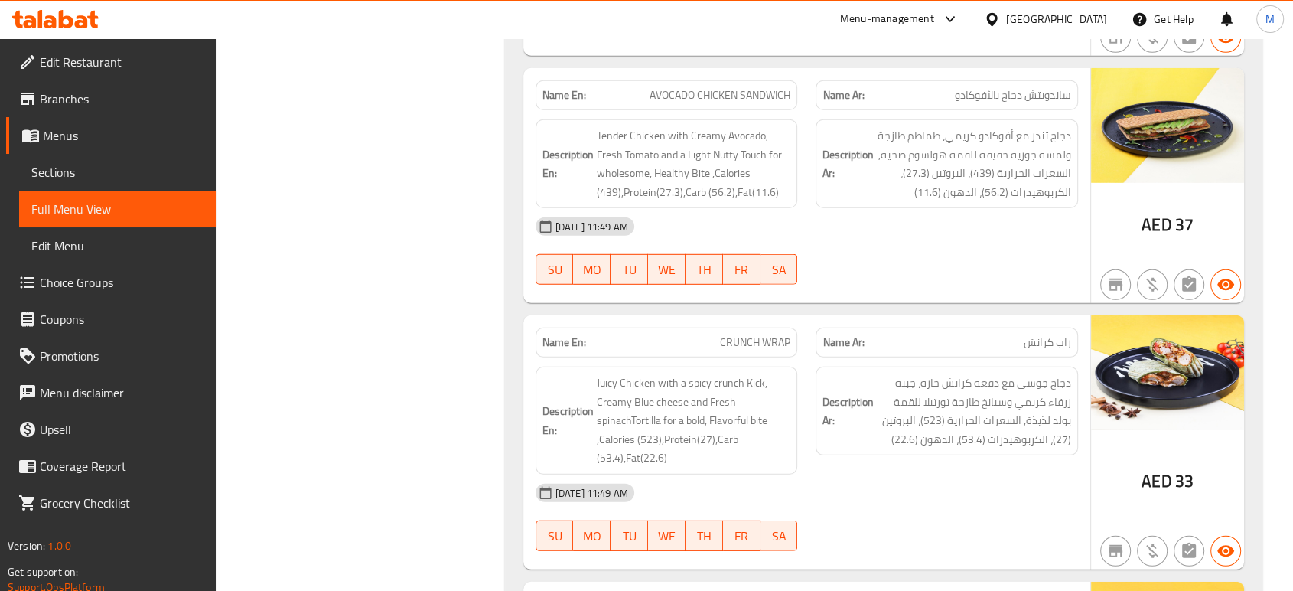
scroll to position [4450, 0]
click at [891, 486] on div "08-10-2025 11:49 AM SU MO TU WE TH FR SA" at bounding box center [806, 517] width 561 height 86
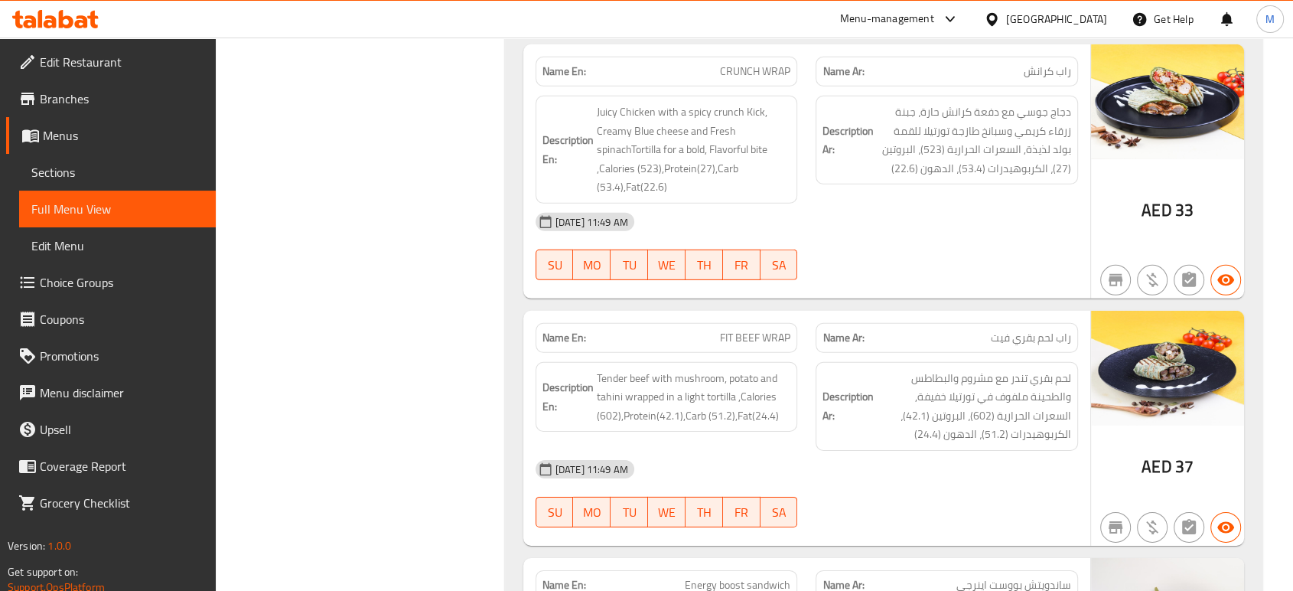
scroll to position [4722, 0]
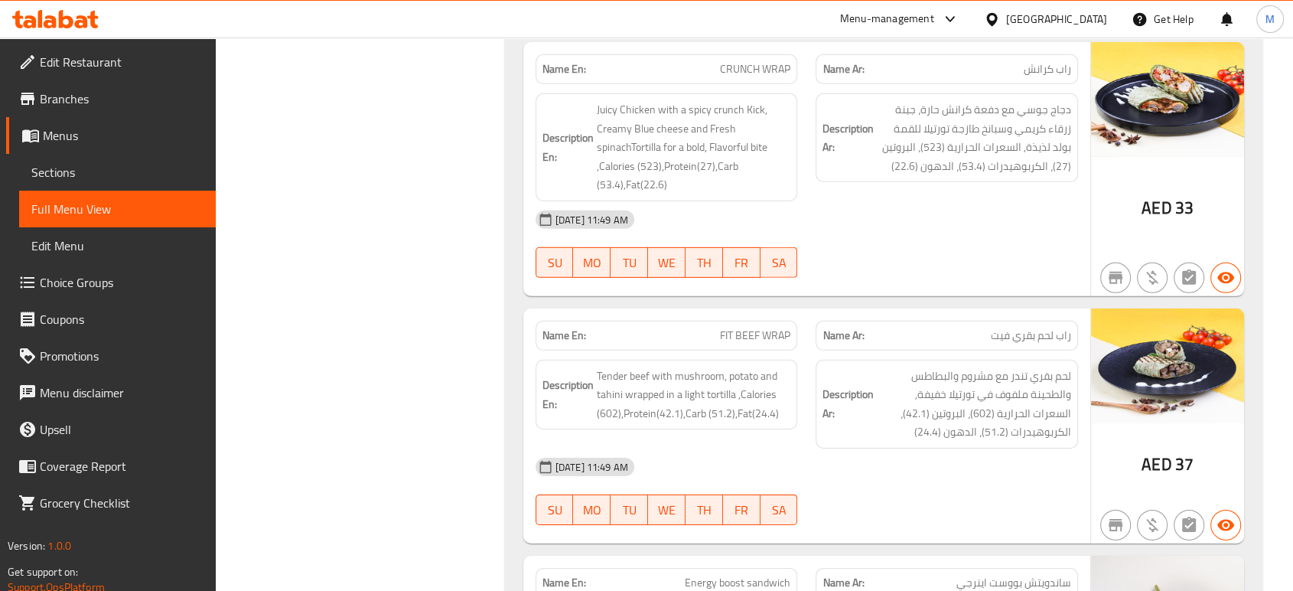
click at [905, 448] on div "08-10-2025 11:49 AM SU MO TU WE TH FR SA" at bounding box center [806, 491] width 561 height 86
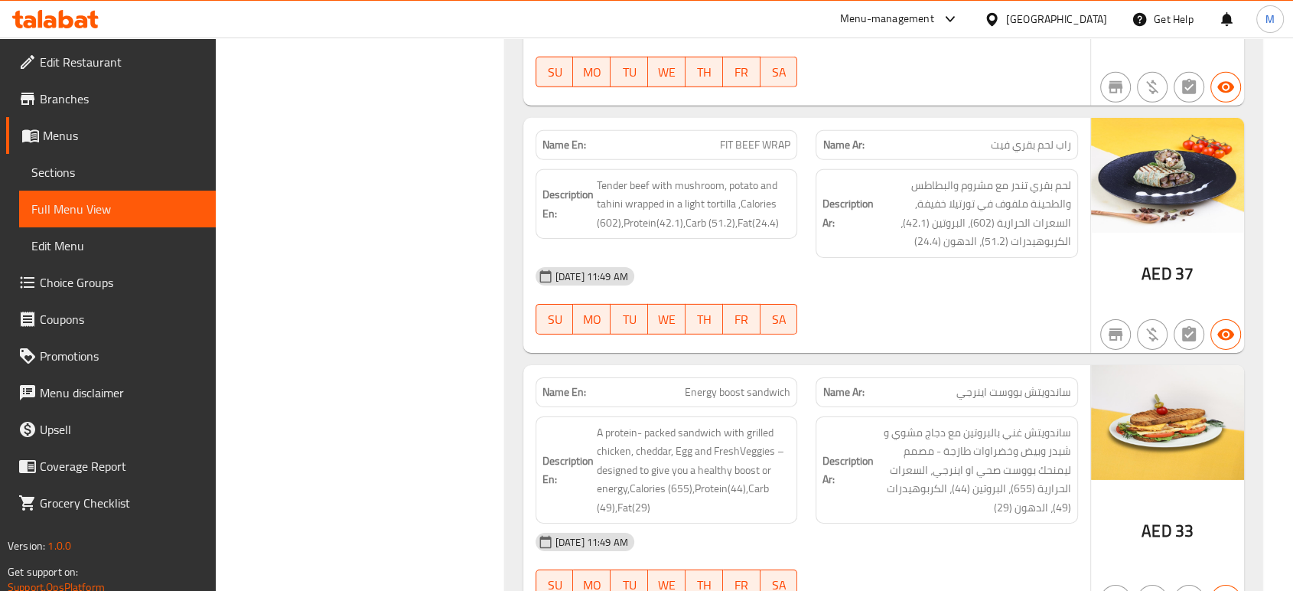
scroll to position [5062, 0]
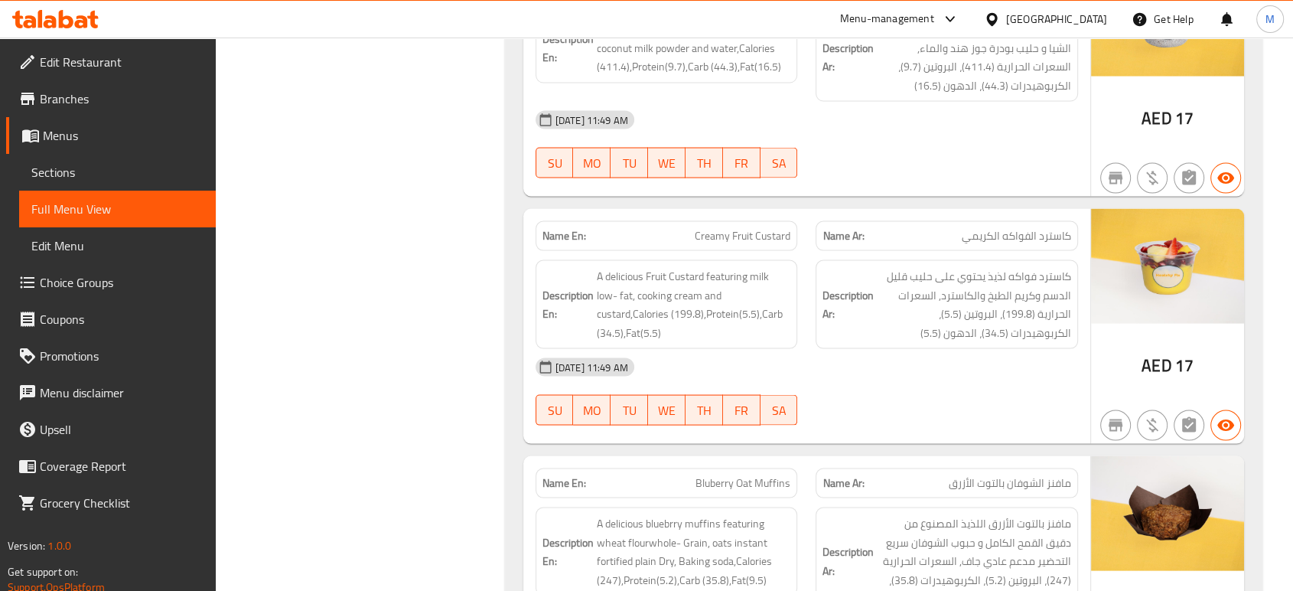
scroll to position [8865, 0]
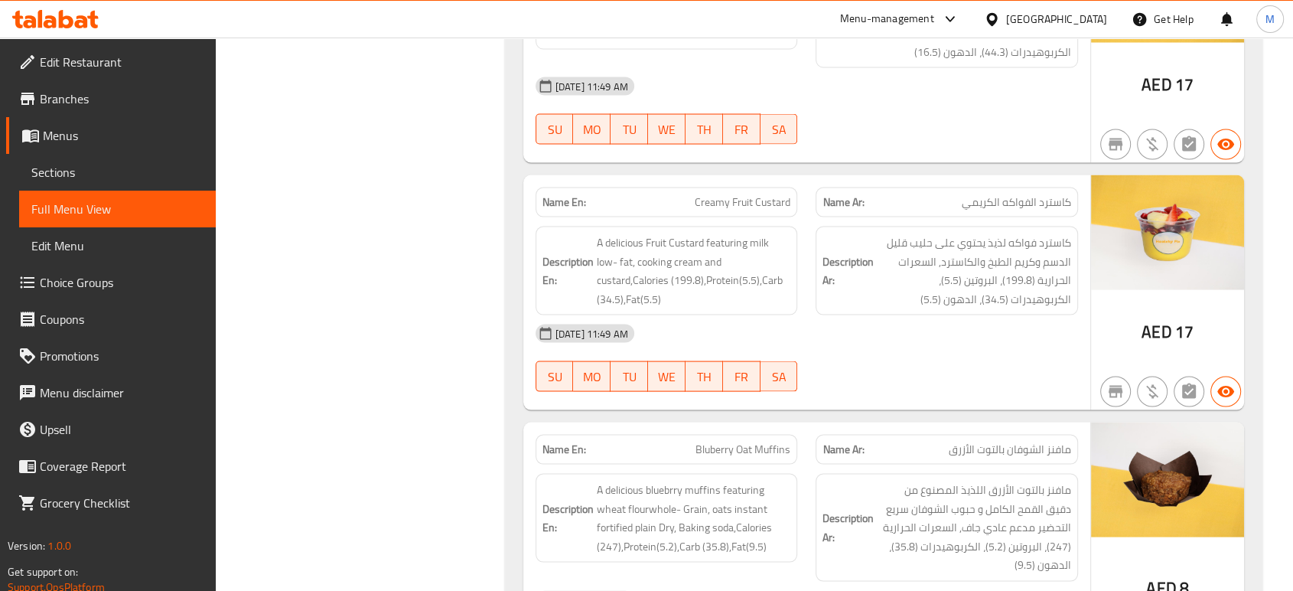
click at [955, 315] on div "08-10-2025 11:49 AM SU MO TU WE TH FR SA" at bounding box center [806, 358] width 561 height 86
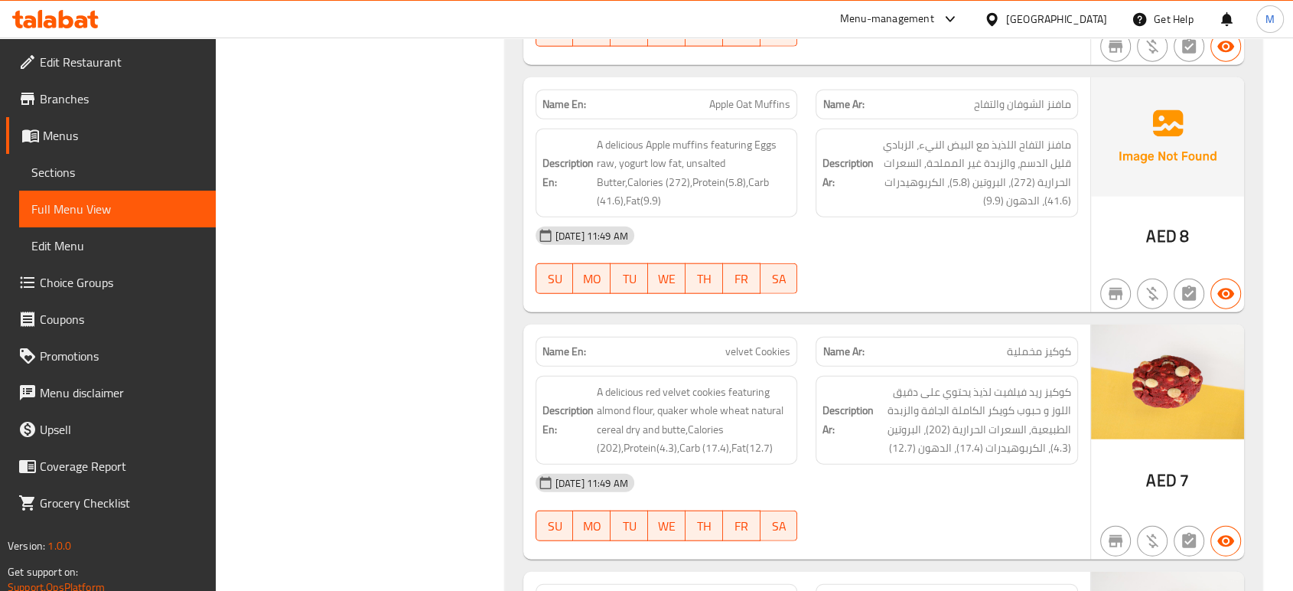
scroll to position [9477, 0]
click at [877, 464] on div "08-10-2025 11:49 AM SU MO TU WE TH FR SA" at bounding box center [806, 507] width 561 height 86
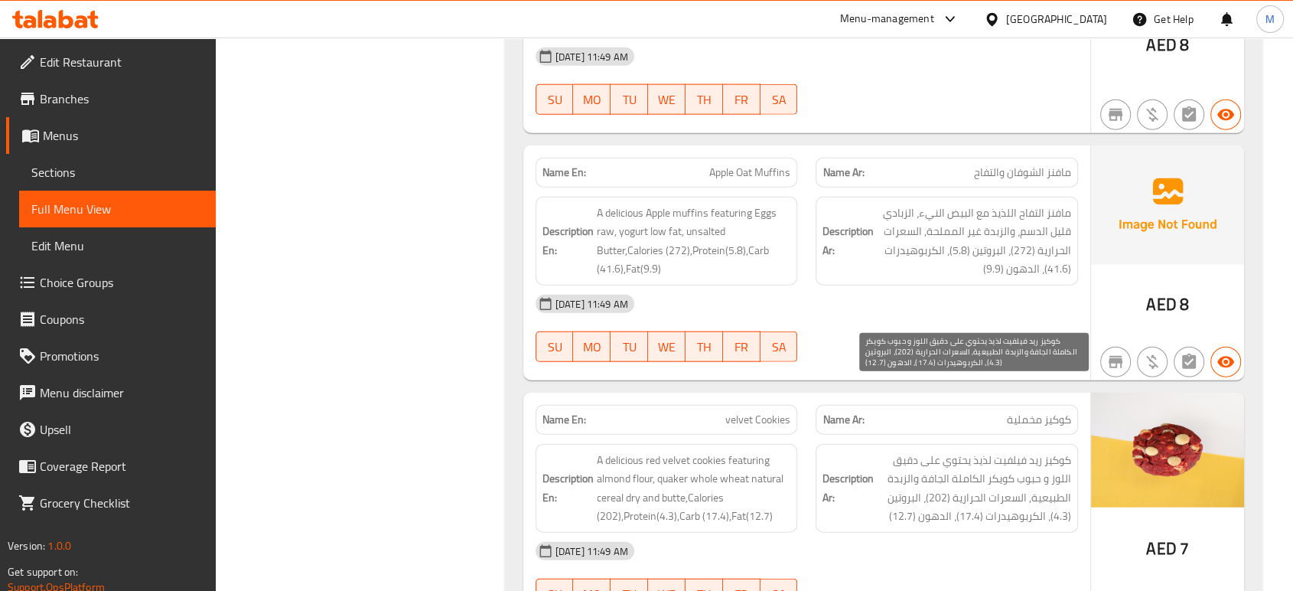
scroll to position [9409, 0]
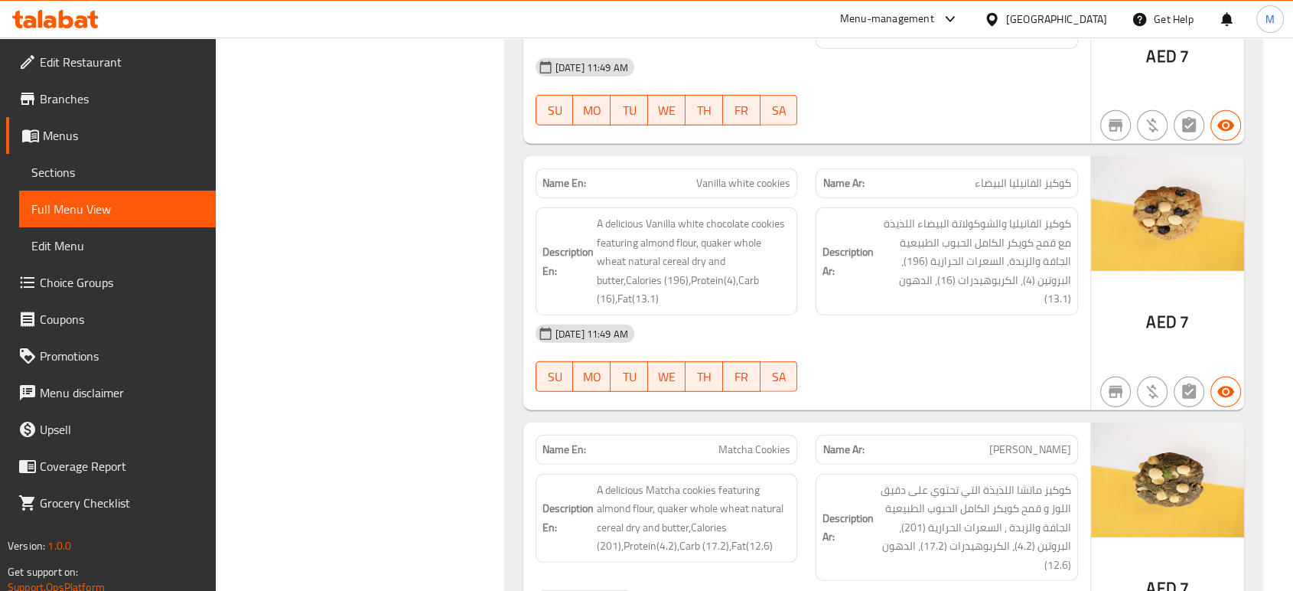
scroll to position [10192, 0]
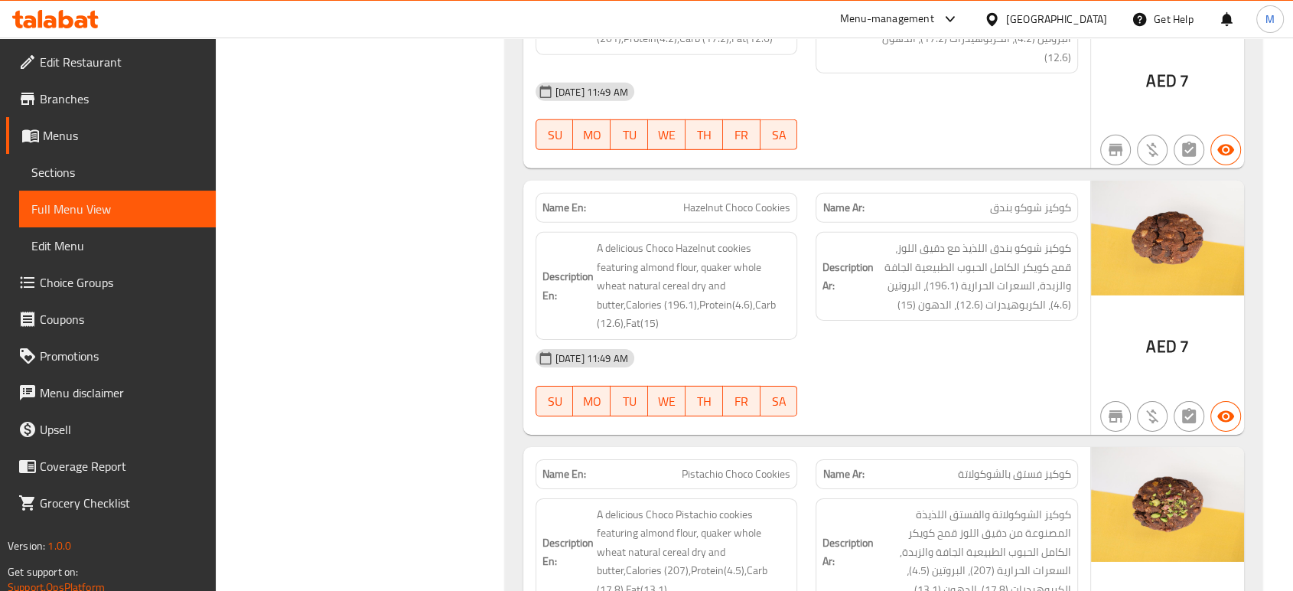
scroll to position [10668, 0]
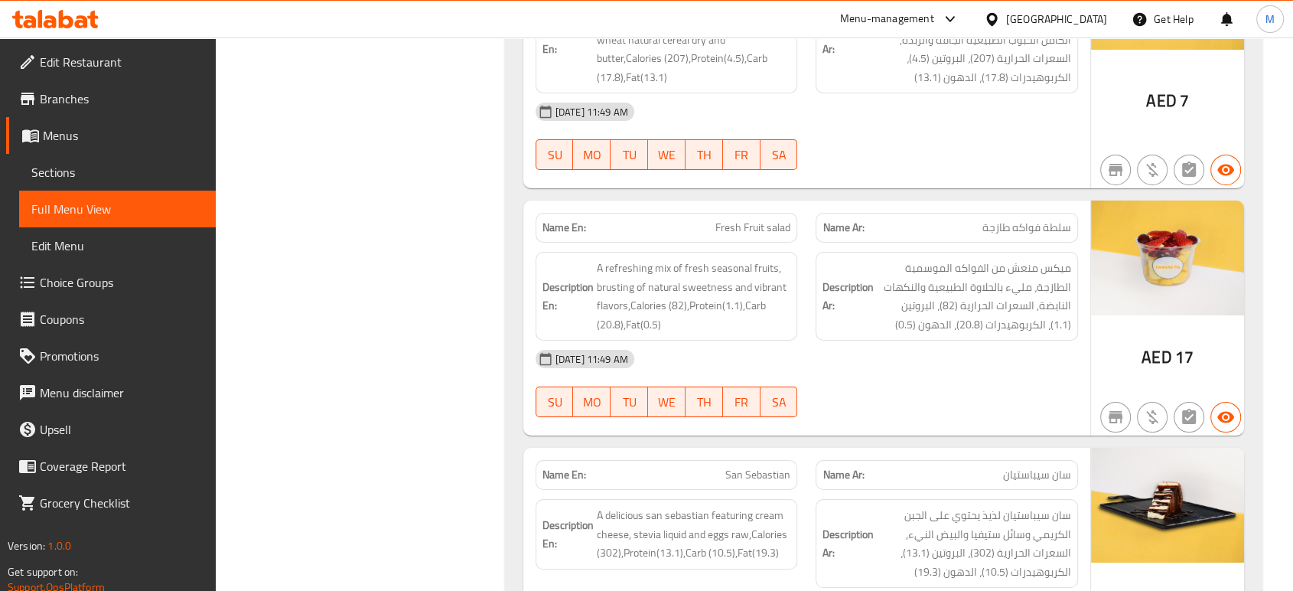
scroll to position [11212, 0]
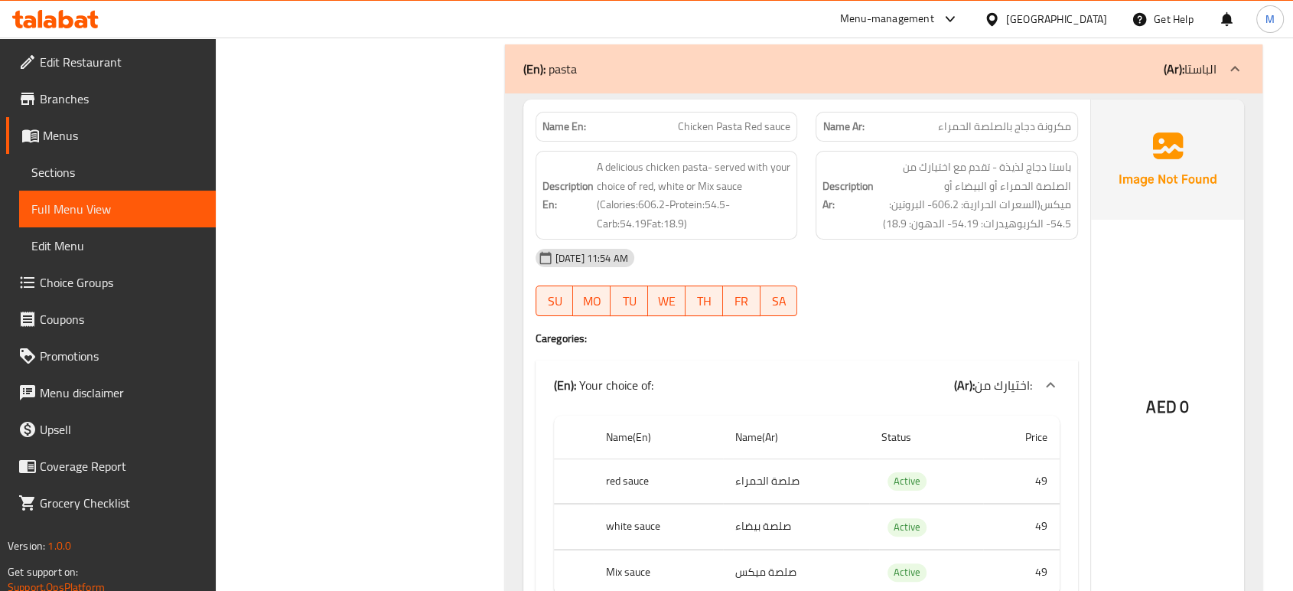
scroll to position [14340, 0]
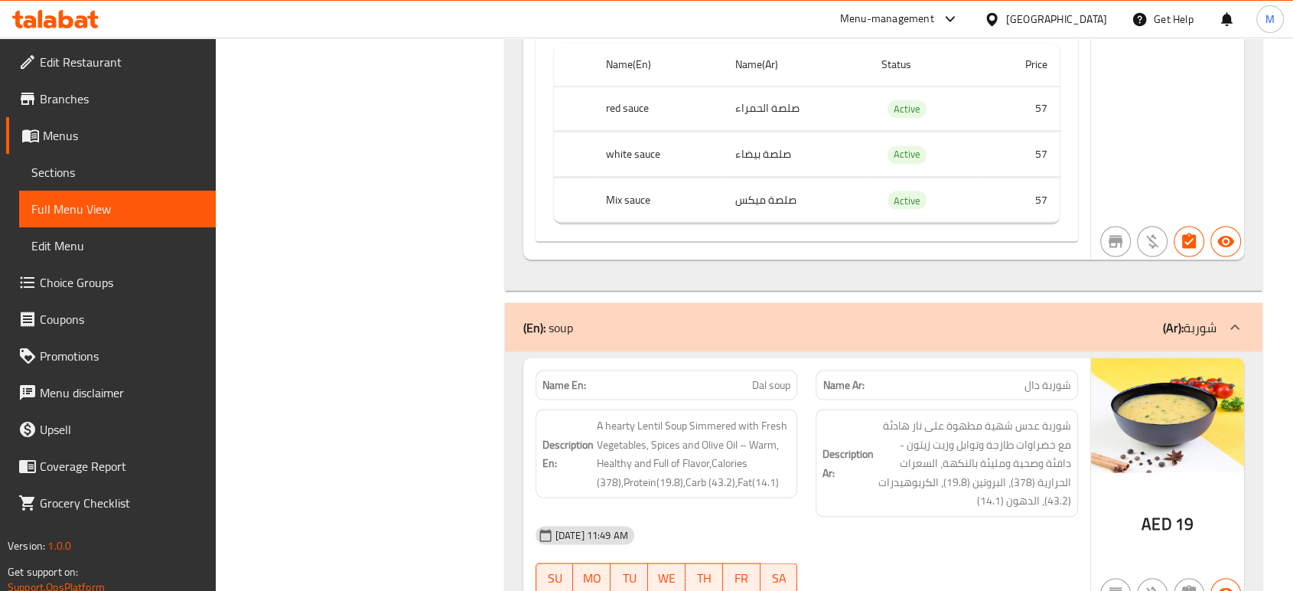
click at [906, 516] on div "08-10-2025 11:49 AM SU MO TU WE TH FR SA" at bounding box center [806, 559] width 561 height 86
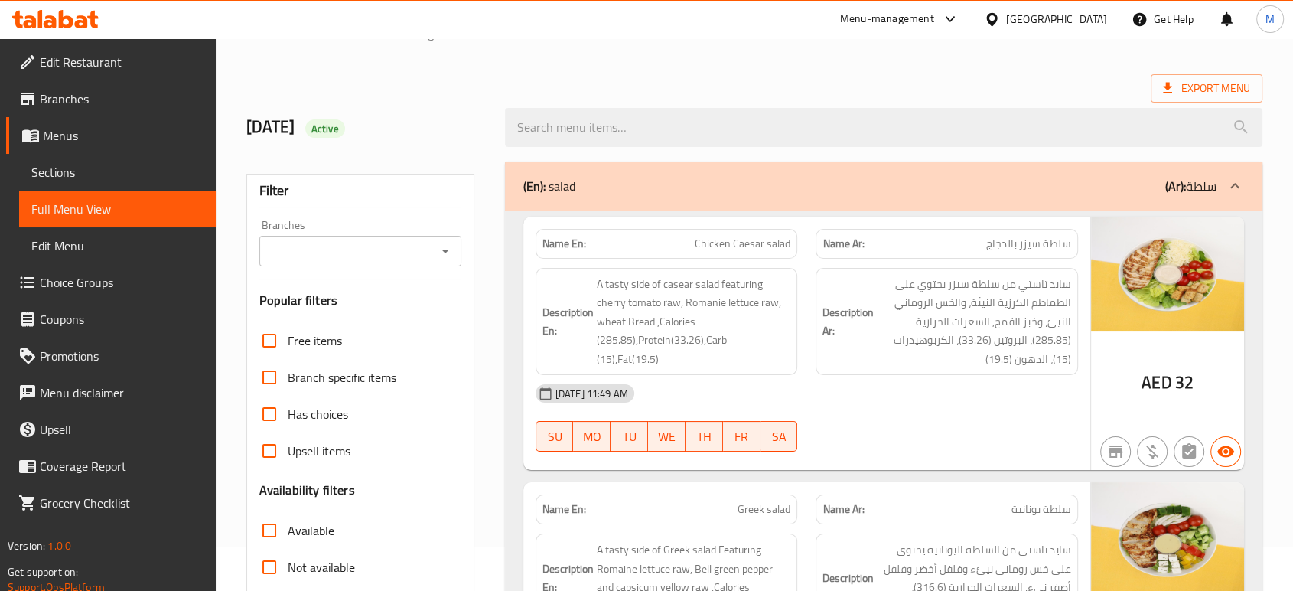
scroll to position [30, 0]
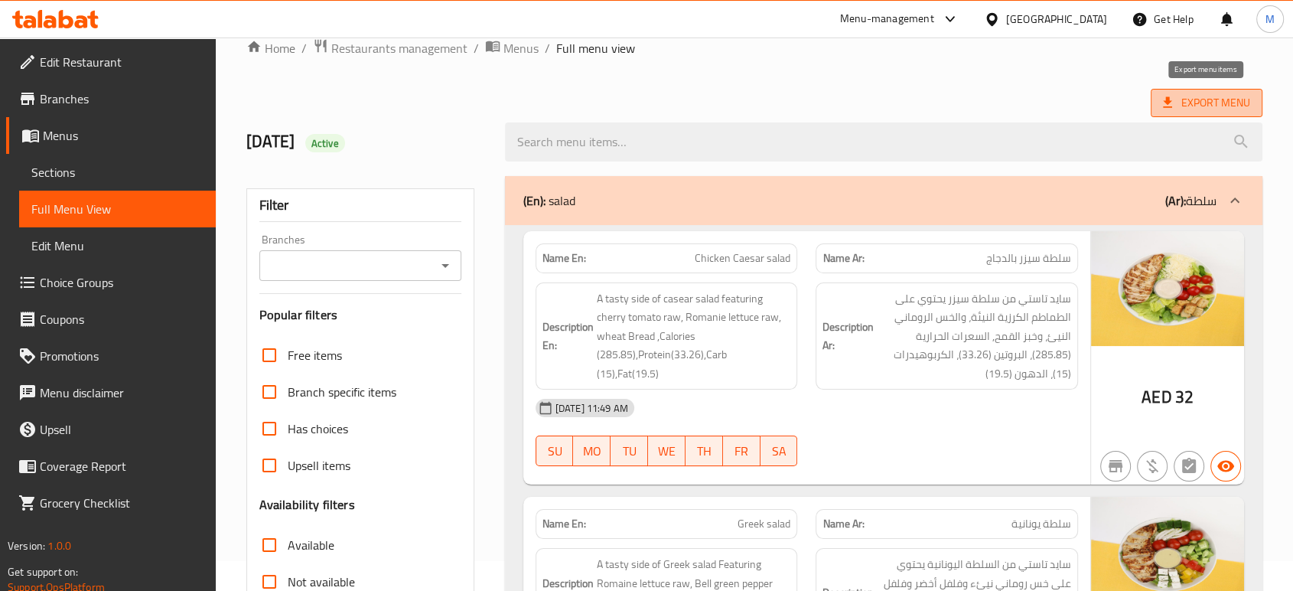
click at [1194, 97] on span "Export Menu" at bounding box center [1206, 102] width 87 height 19
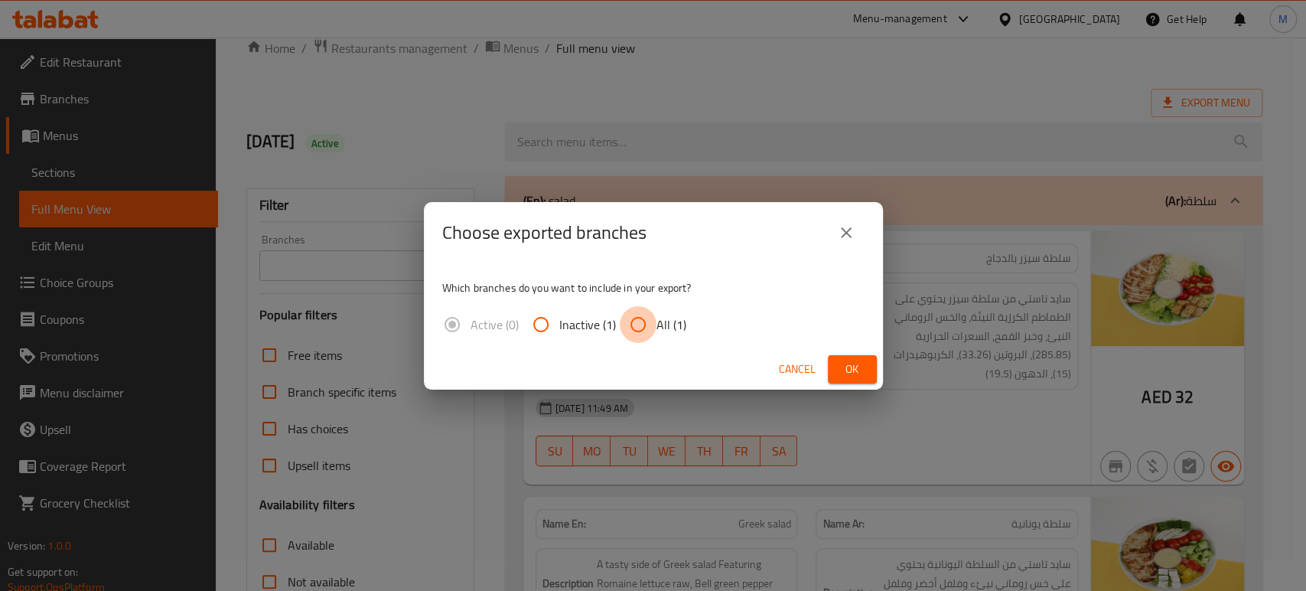
click at [633, 326] on input "All (1)" at bounding box center [638, 324] width 37 height 37
radio input "true"
click at [848, 375] on span "Ok" at bounding box center [852, 369] width 24 height 19
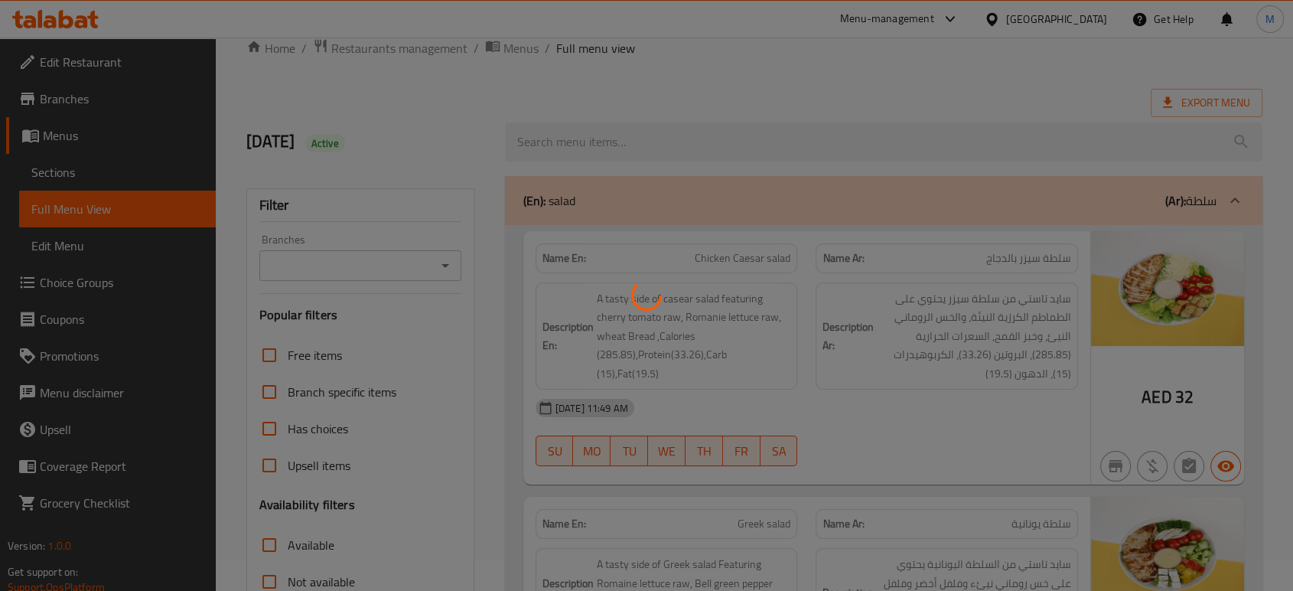
click at [866, 106] on div at bounding box center [646, 295] width 1293 height 591
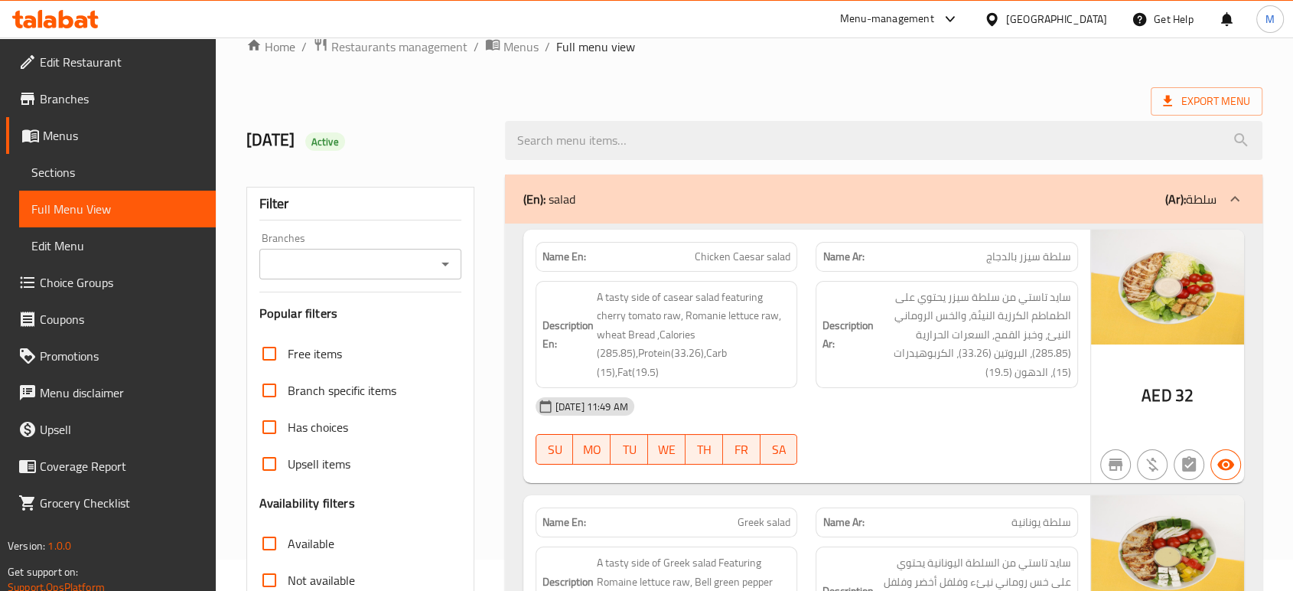
scroll to position [34, 0]
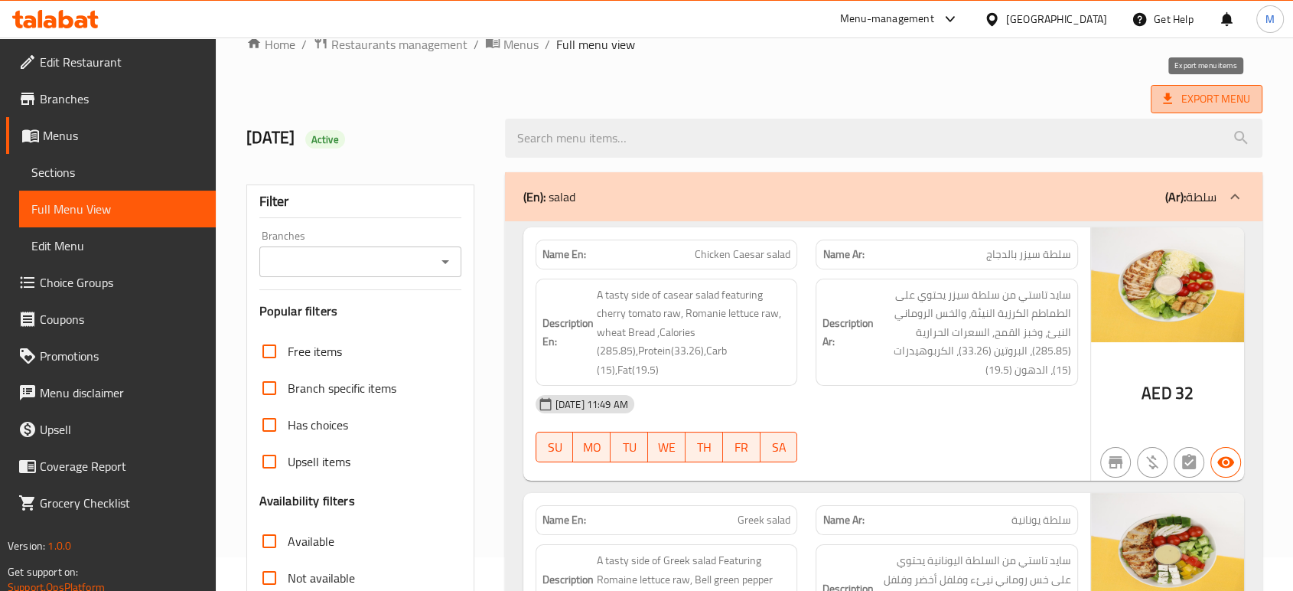
click at [1193, 104] on span "Export Menu" at bounding box center [1206, 99] width 87 height 19
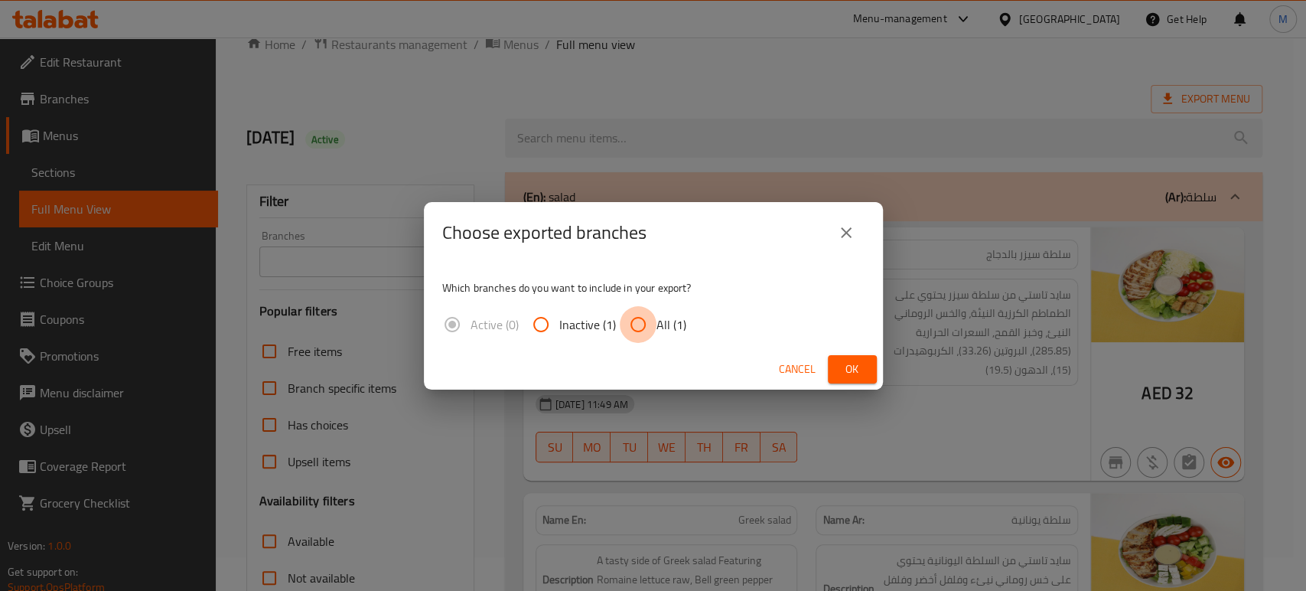
click at [637, 321] on input "All (1)" at bounding box center [638, 324] width 37 height 37
radio input "true"
click at [845, 366] on span "Ok" at bounding box center [852, 369] width 24 height 19
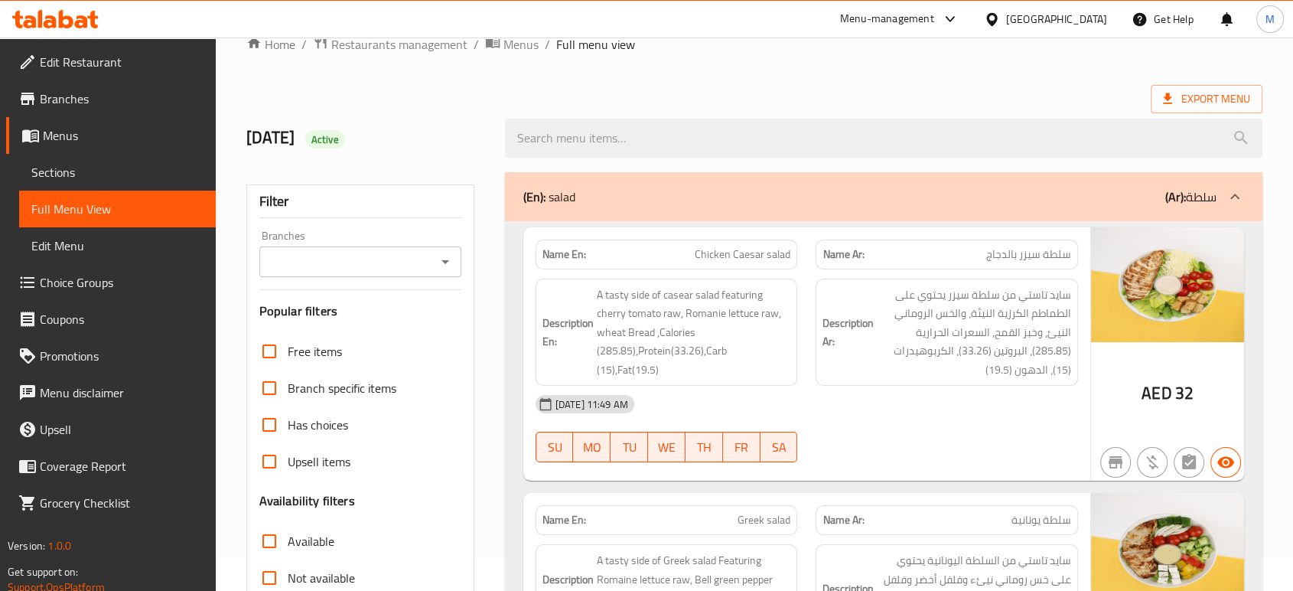
click at [887, 438] on div "08-10-2025 11:49 AM SU MO TU WE TH FR SA" at bounding box center [806, 429] width 561 height 86
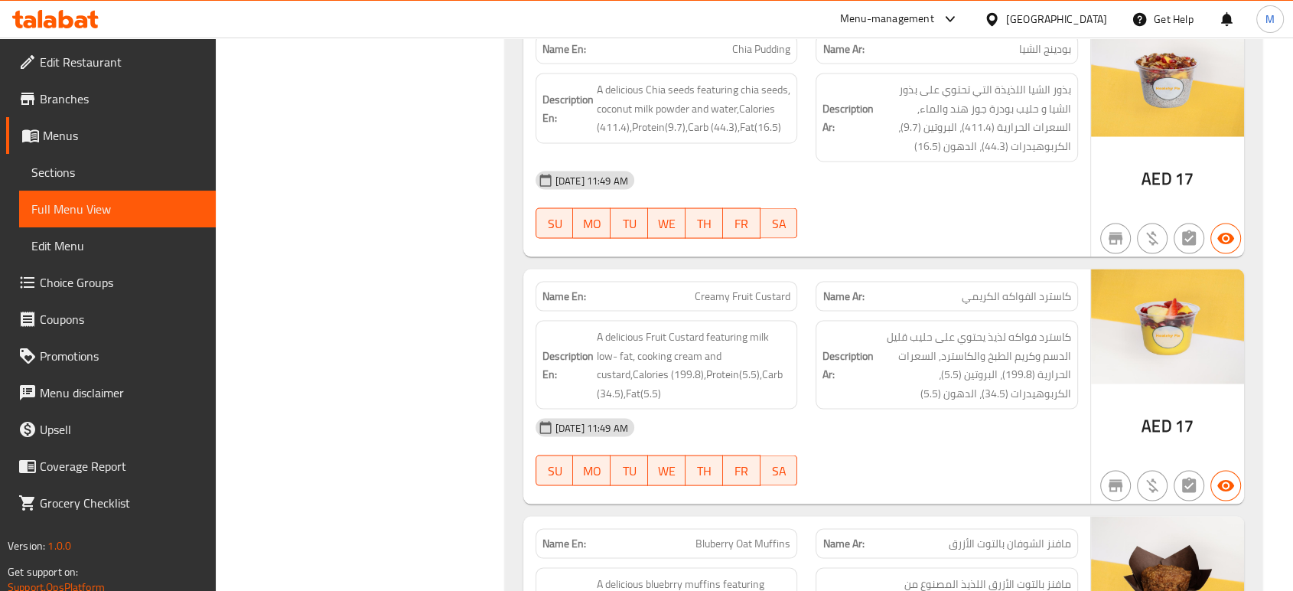
scroll to position [8773, 0]
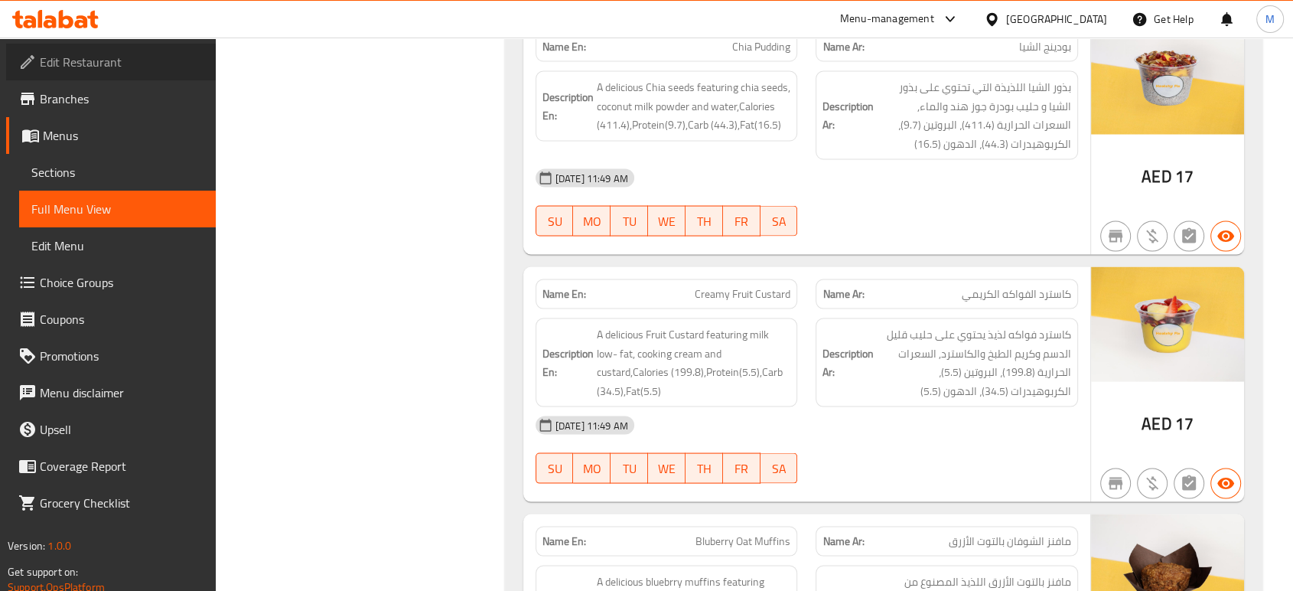
click at [93, 64] on span "Edit Restaurant" at bounding box center [122, 62] width 164 height 18
